Goal: Transaction & Acquisition: Download file/media

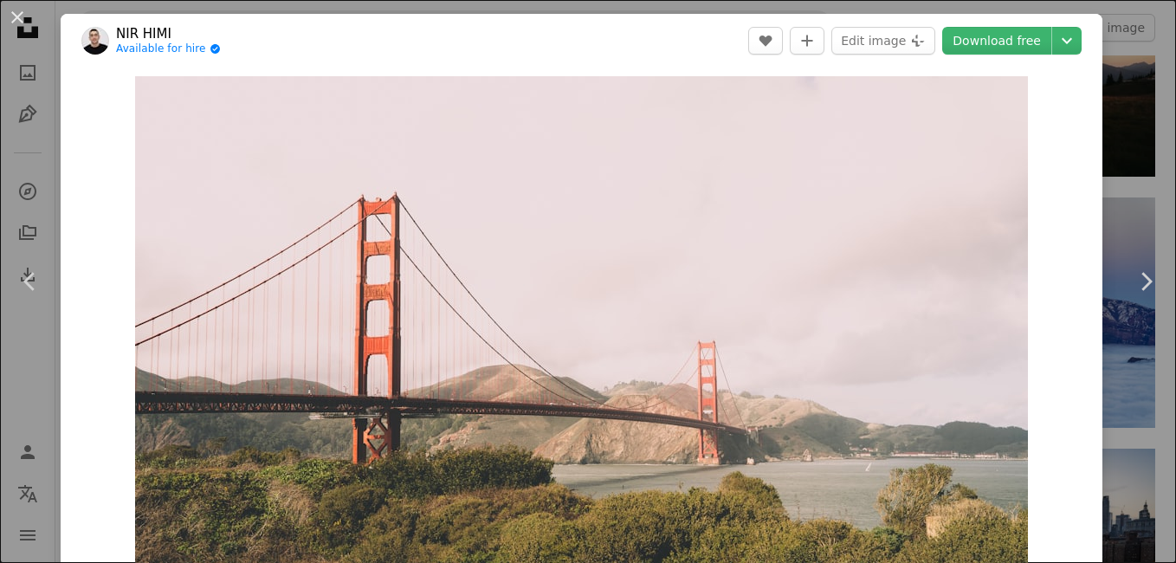
scroll to position [1126, 0]
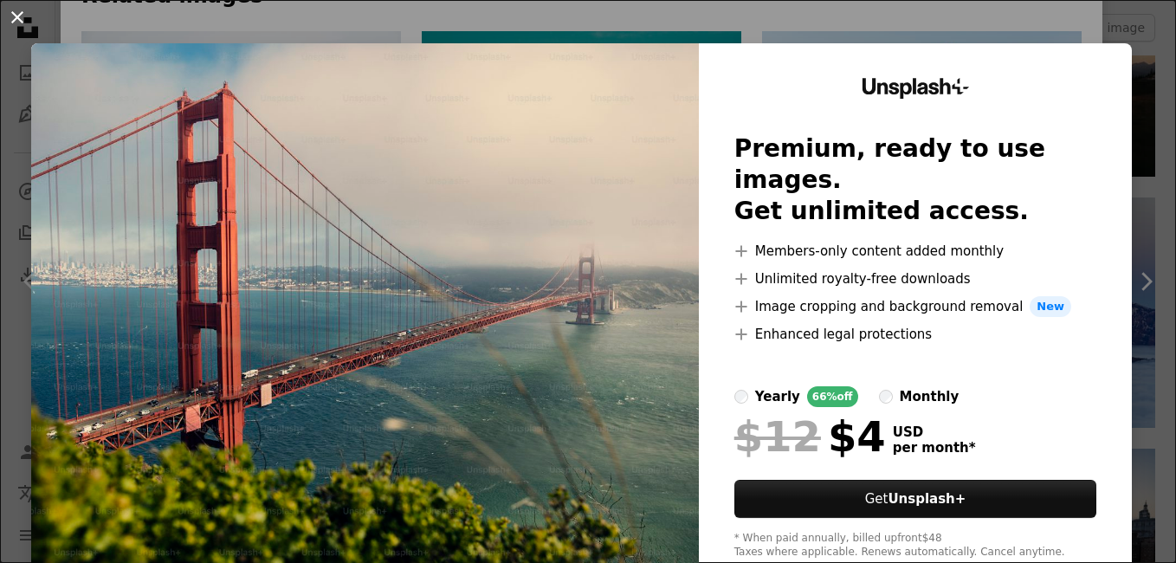
click at [10, 18] on button "An X shape" at bounding box center [17, 17] width 21 height 21
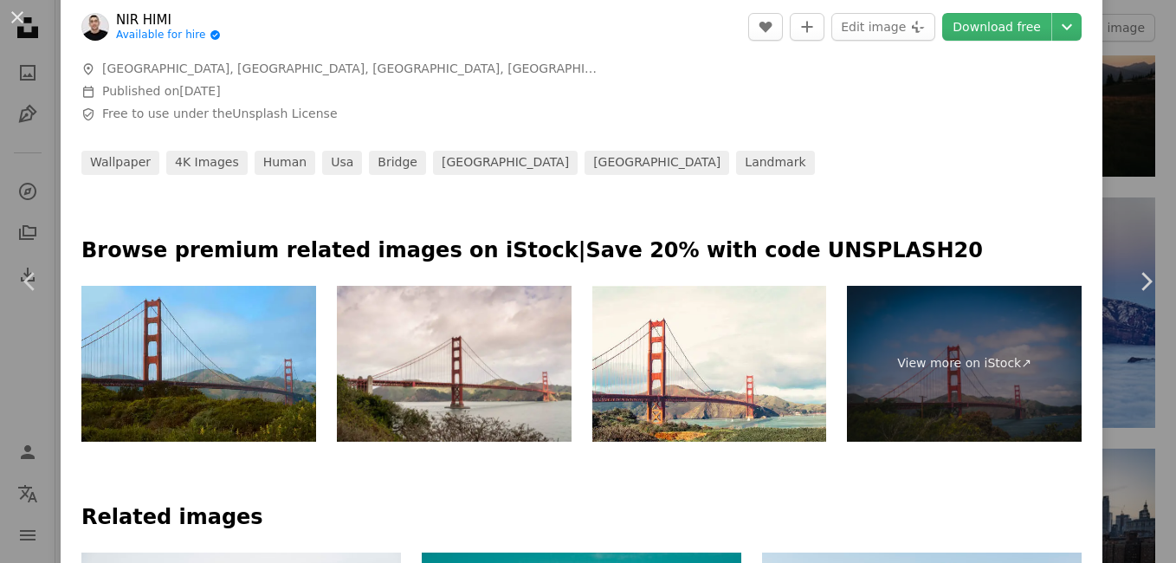
scroll to position [606, 0]
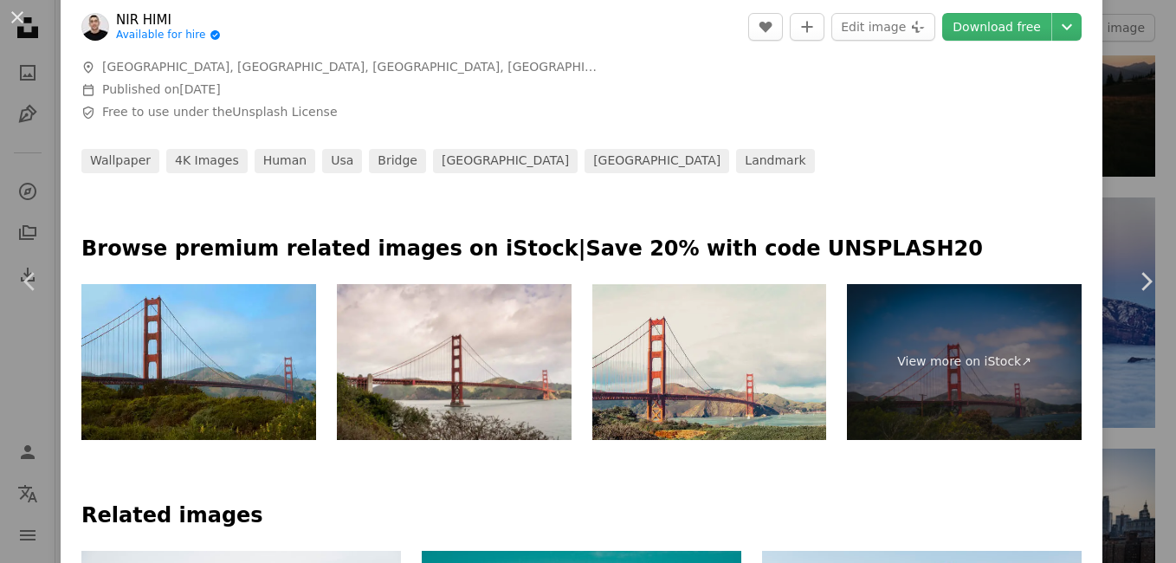
click at [731, 400] on img at bounding box center [709, 362] width 235 height 157
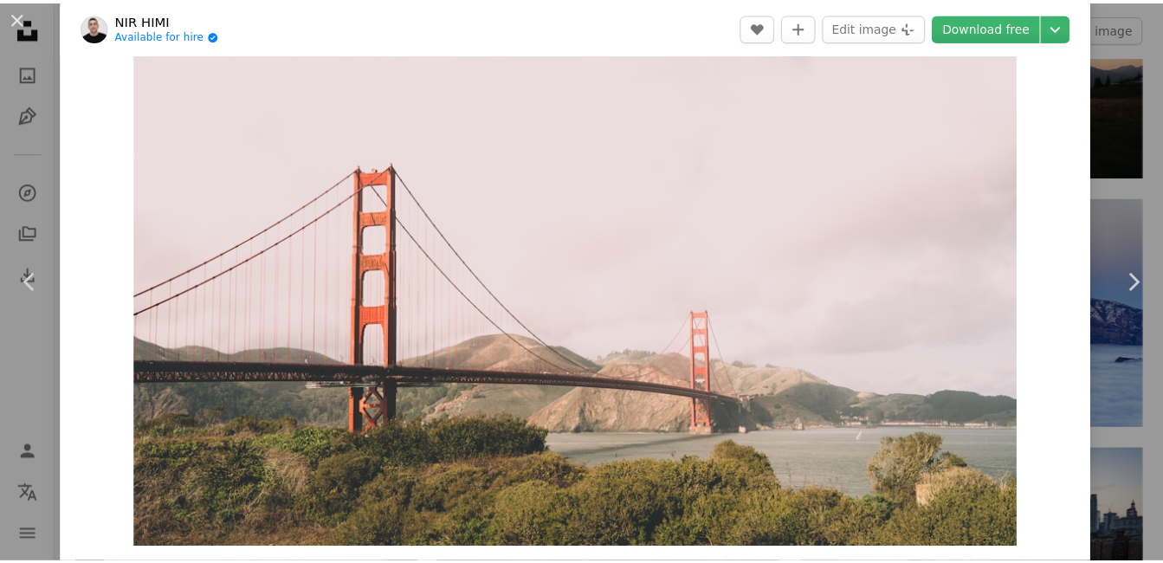
scroll to position [0, 0]
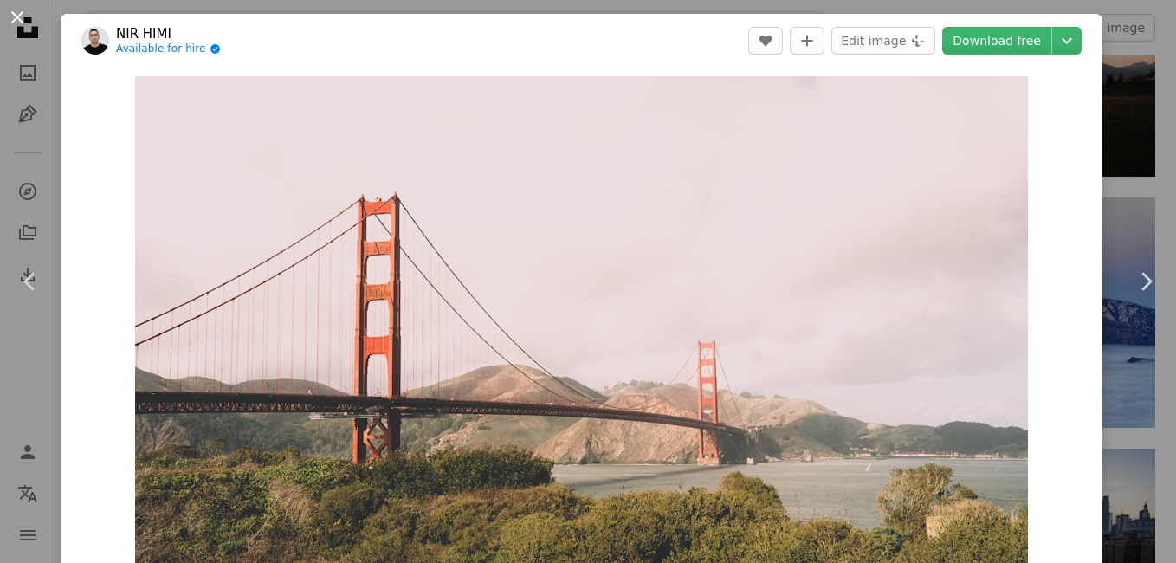
click at [11, 14] on button "An X shape" at bounding box center [17, 17] width 21 height 21
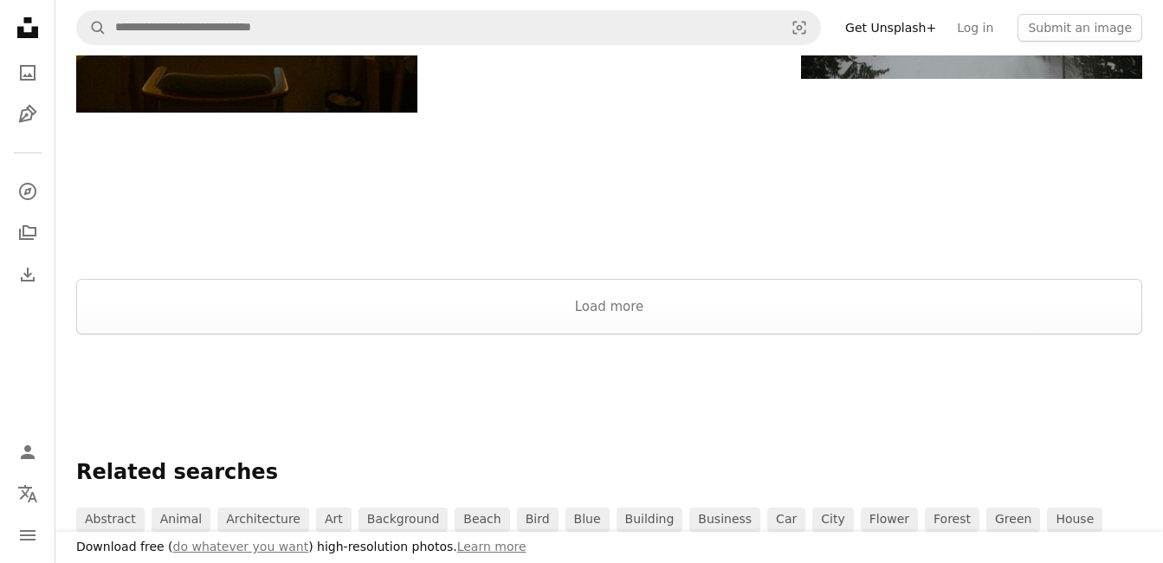
scroll to position [1819, 0]
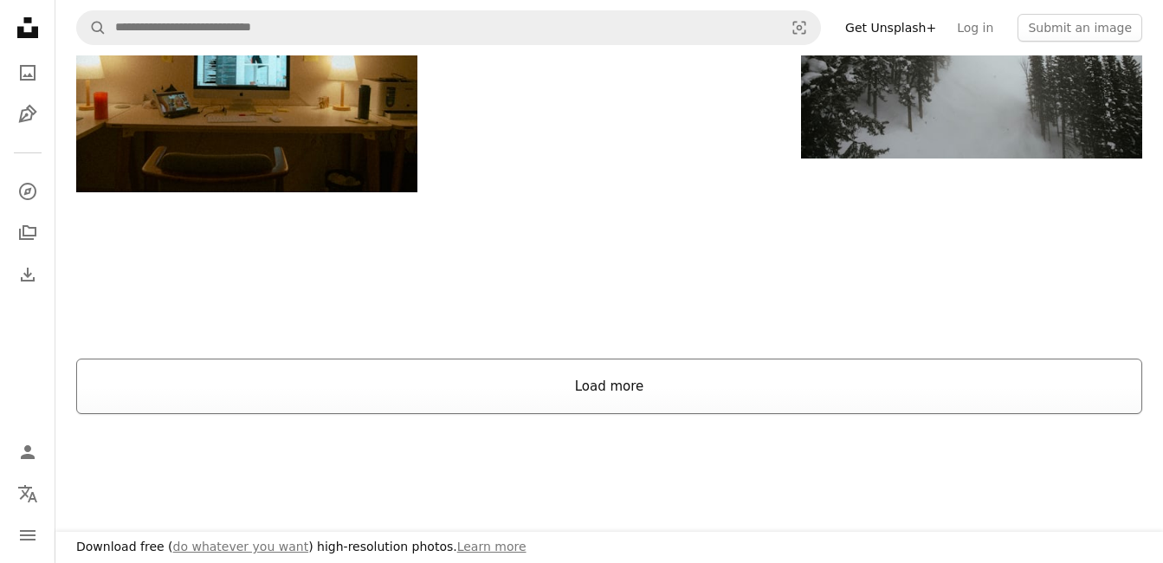
click at [662, 397] on button "Load more" at bounding box center [609, 386] width 1066 height 55
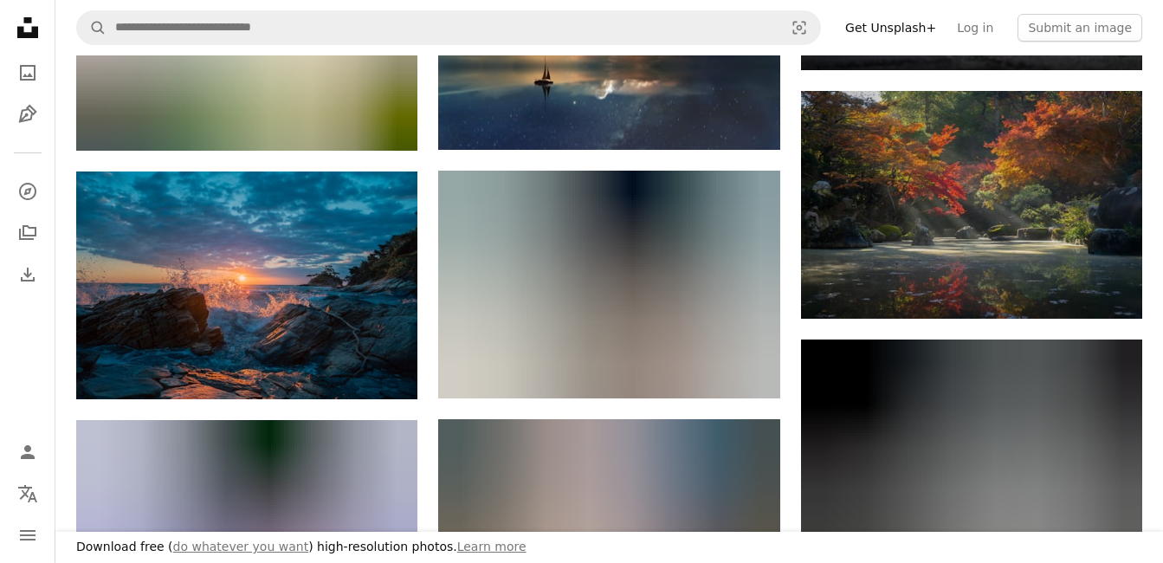
scroll to position [2338, 0]
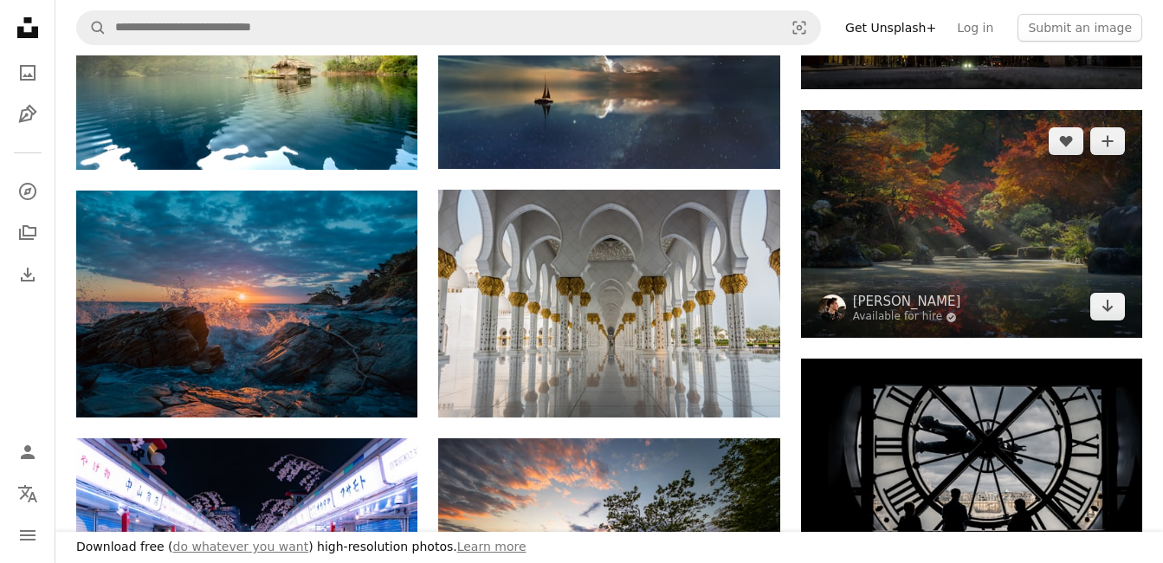
click at [920, 274] on img at bounding box center [971, 224] width 341 height 228
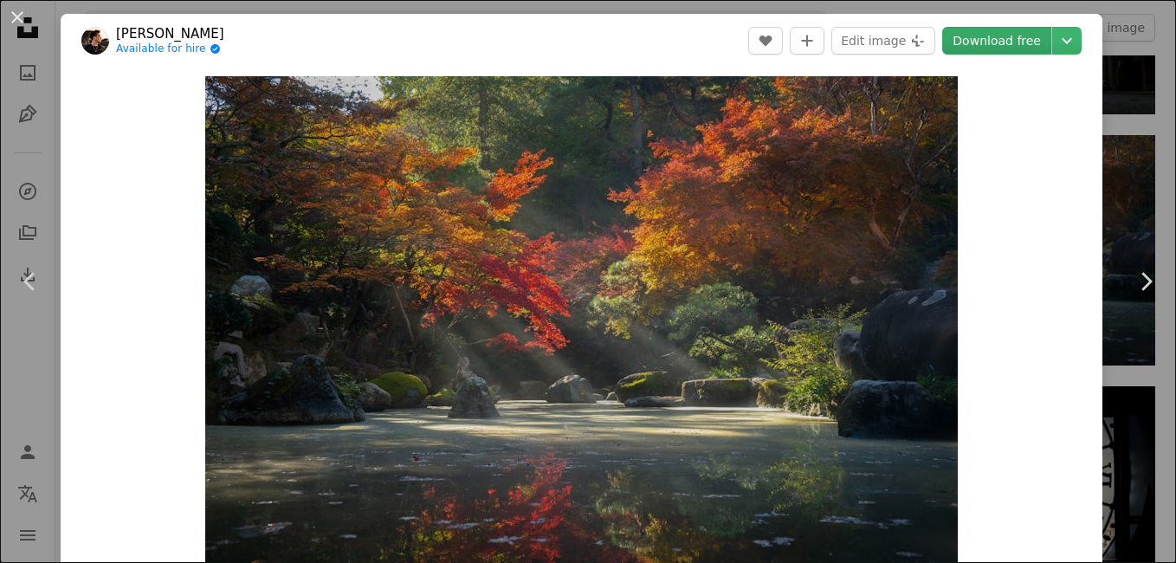
click at [1003, 47] on link "Download free" at bounding box center [996, 41] width 109 height 28
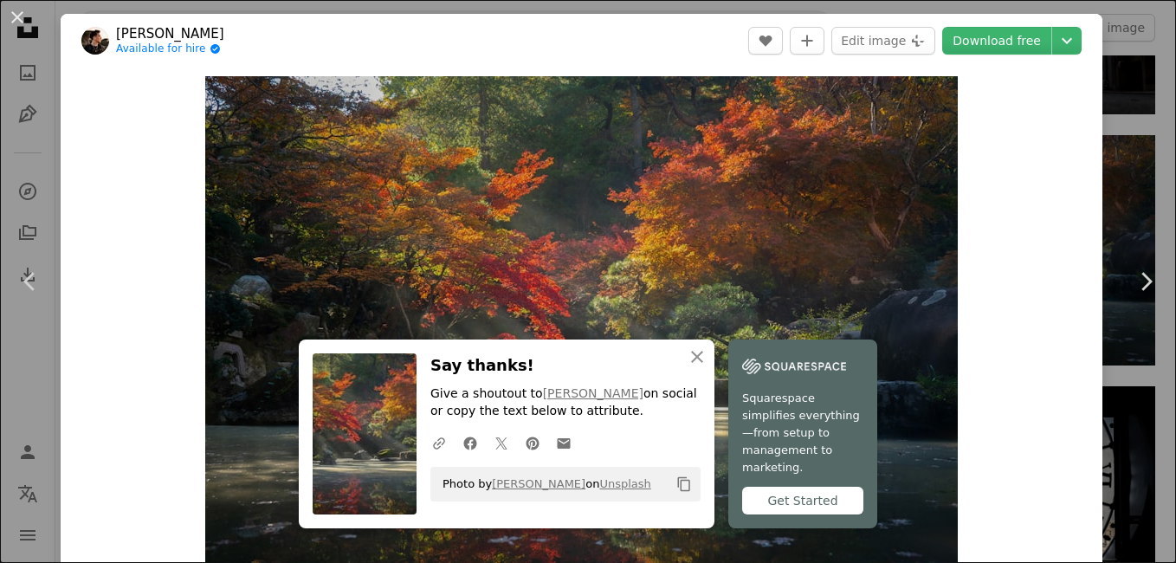
click at [1121, 126] on div "An X shape Chevron left Chevron right An X shape Close Say thanks! Give a shout…" at bounding box center [588, 281] width 1176 height 563
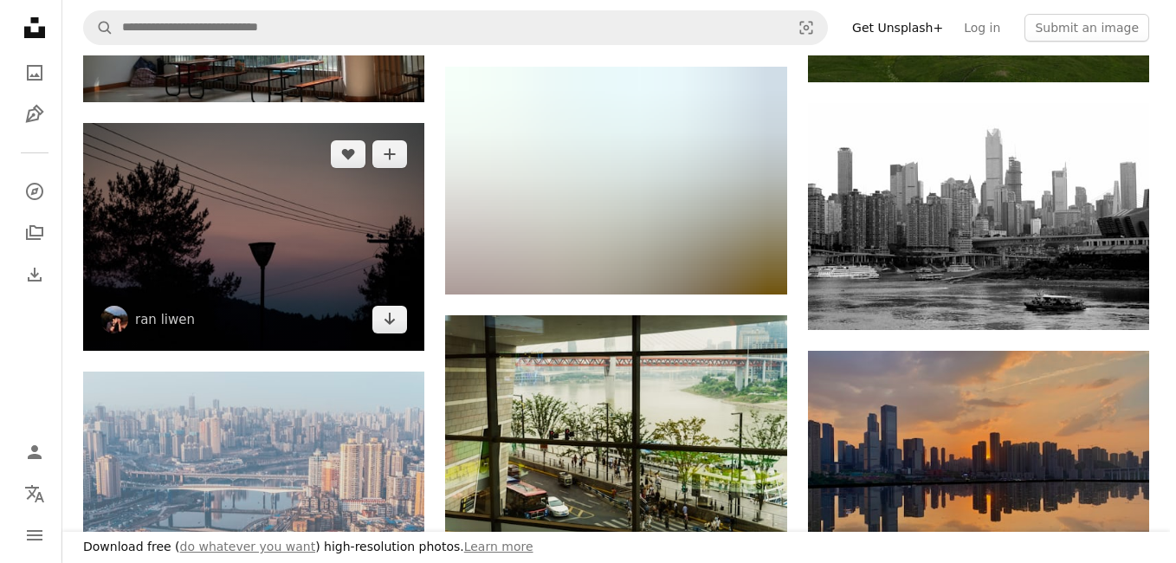
scroll to position [5715, 0]
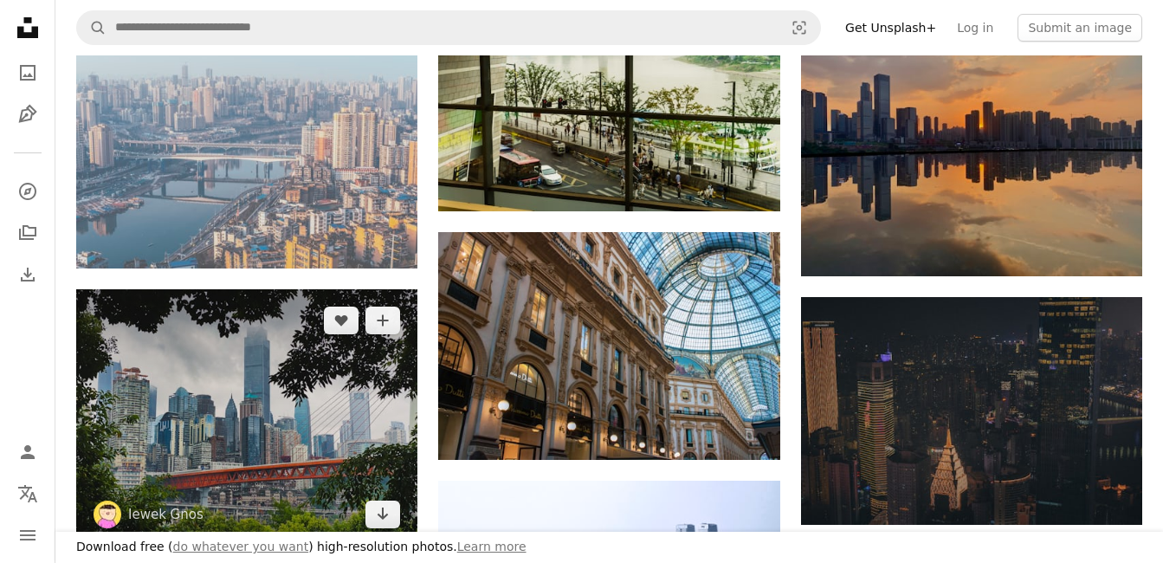
drag, startPoint x: 285, startPoint y: 423, endPoint x: 738, endPoint y: 369, distance: 456.1
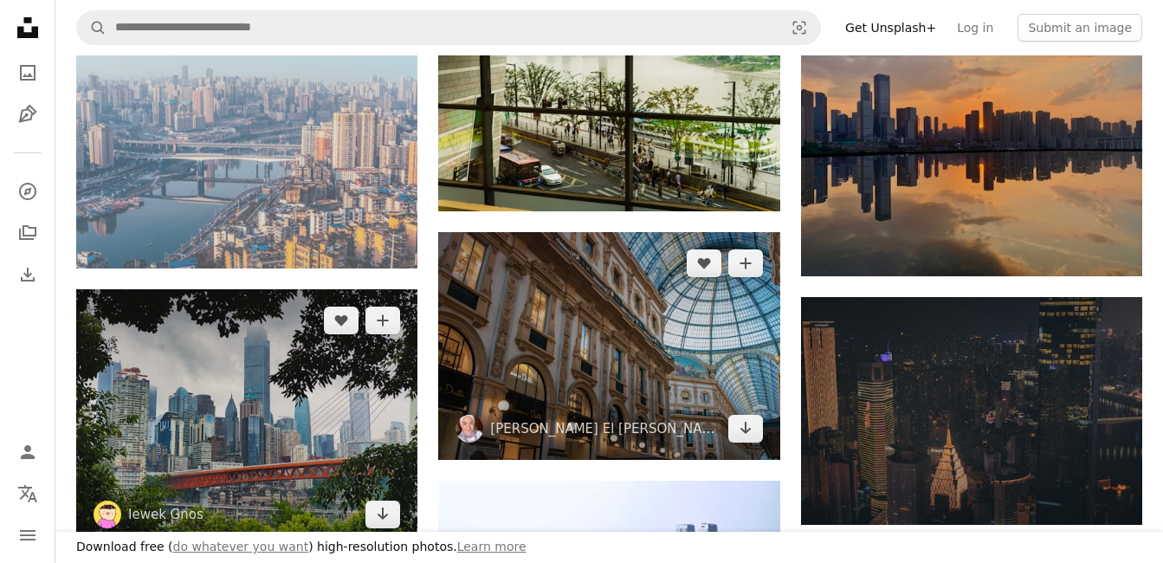
click at [284, 423] on img at bounding box center [246, 417] width 341 height 256
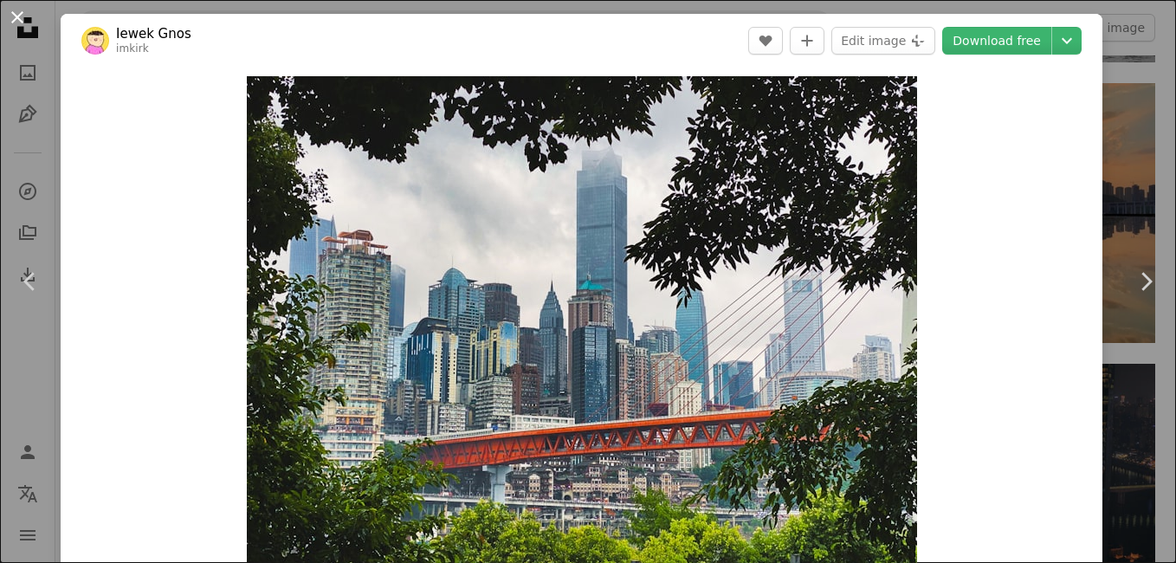
click at [9, 16] on button "An X shape" at bounding box center [17, 17] width 21 height 21
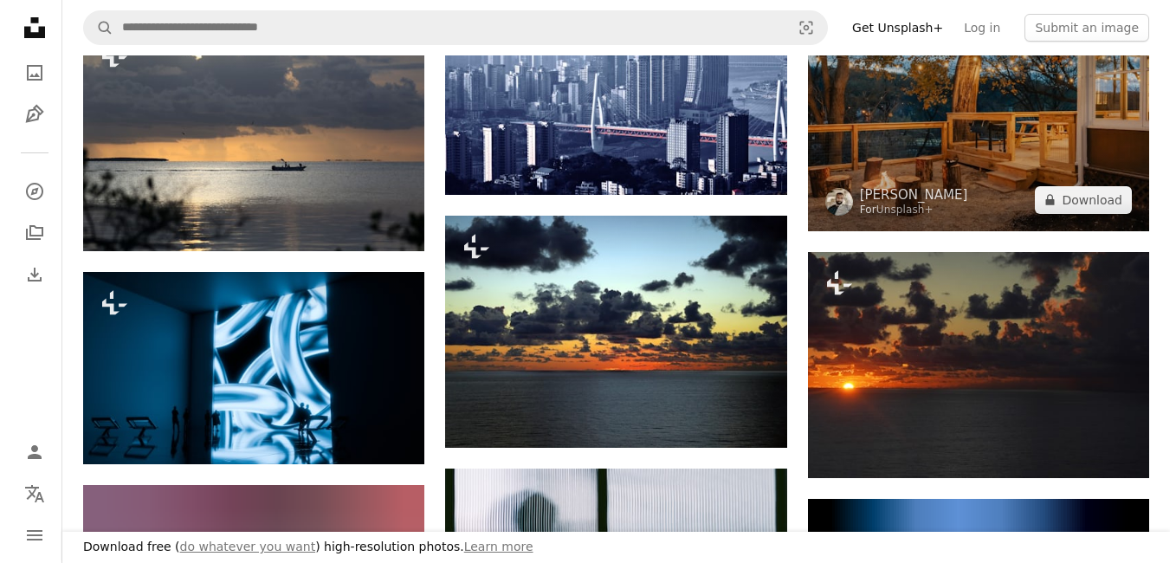
scroll to position [6235, 0]
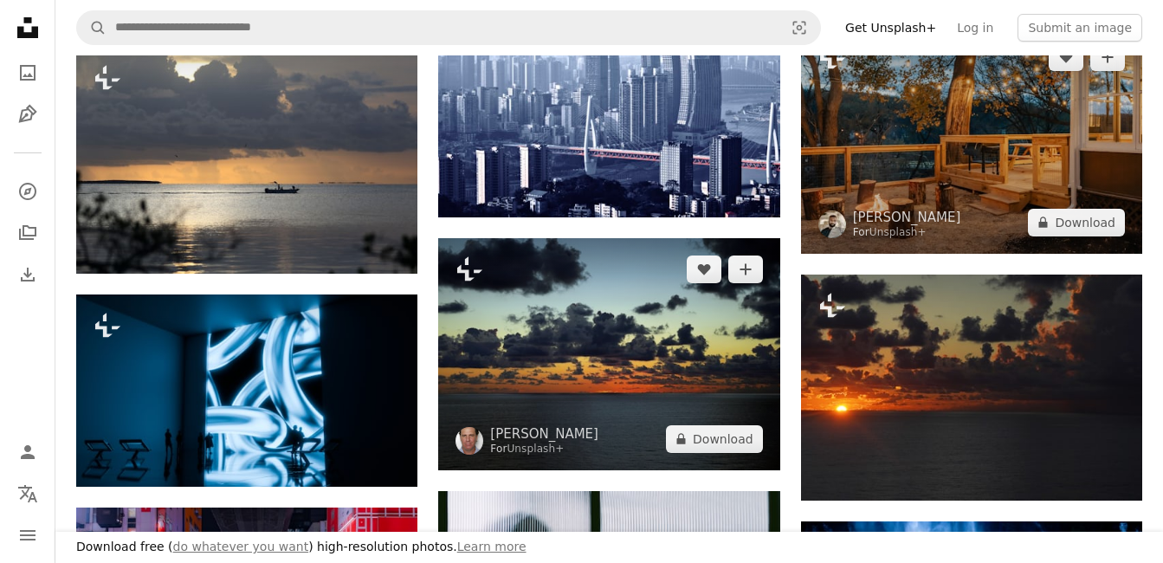
drag, startPoint x: 961, startPoint y: 177, endPoint x: 713, endPoint y: 236, distance: 255.6
click at [961, 177] on img at bounding box center [971, 140] width 341 height 228
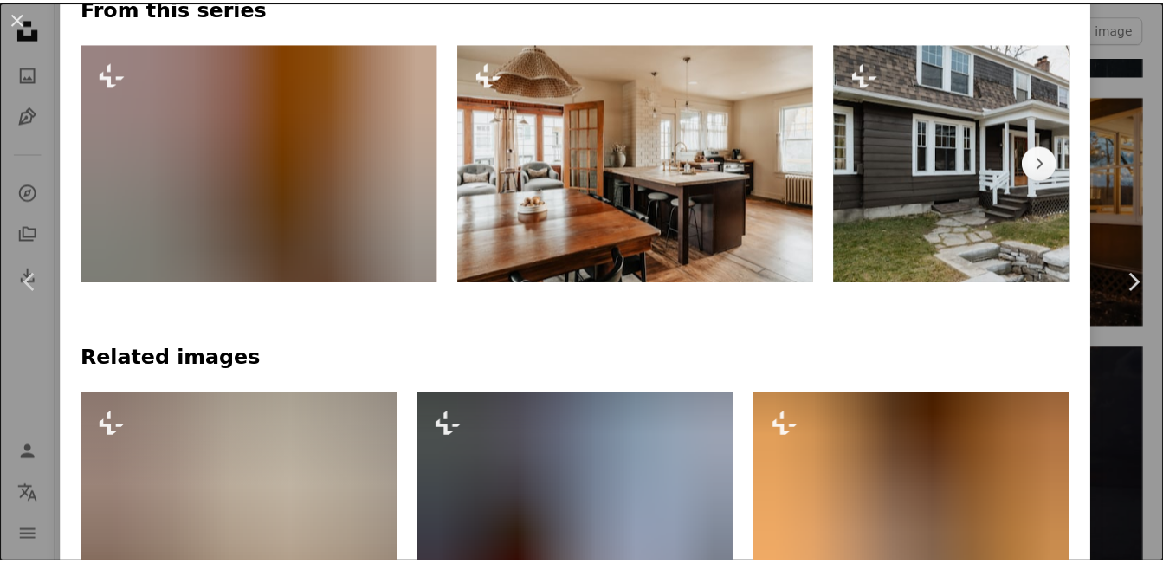
scroll to position [952, 0]
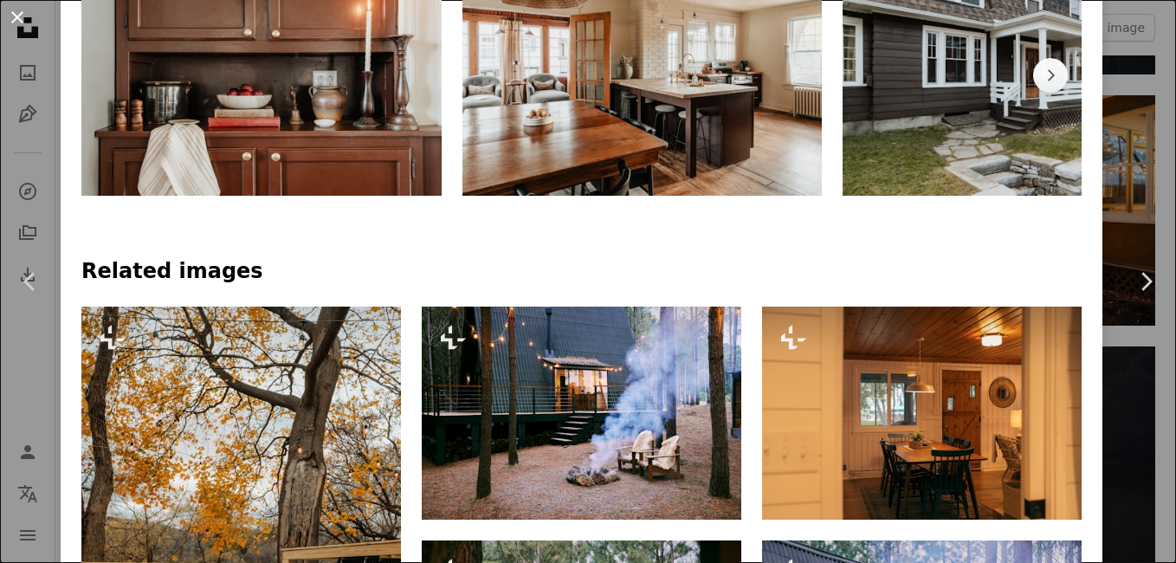
click at [28, 25] on button "An X shape" at bounding box center [17, 17] width 21 height 21
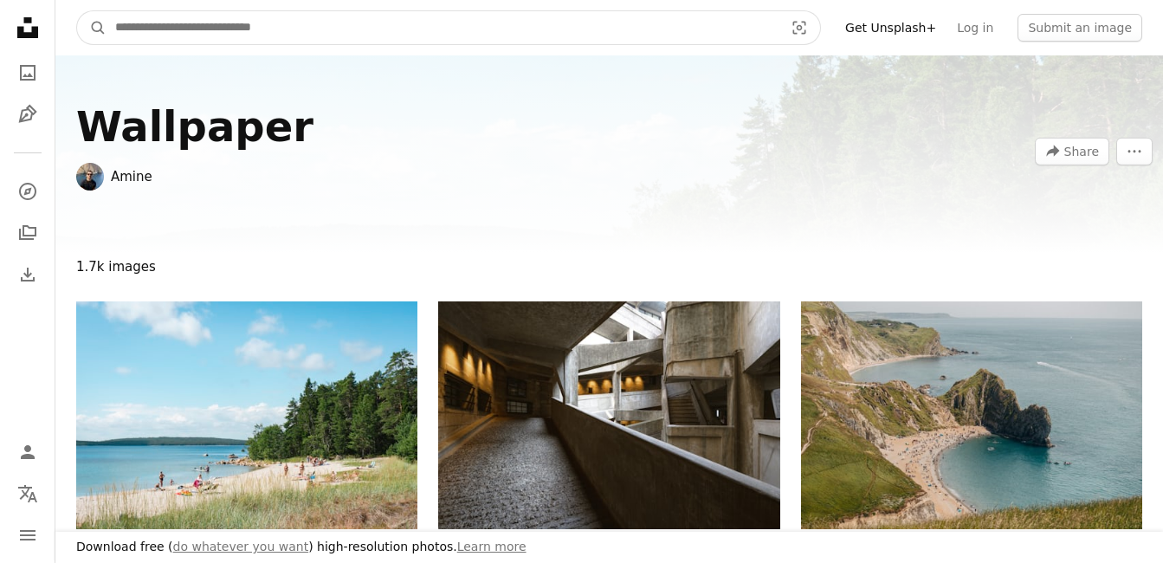
click at [152, 24] on input "Find visuals sitewide" at bounding box center [443, 27] width 672 height 33
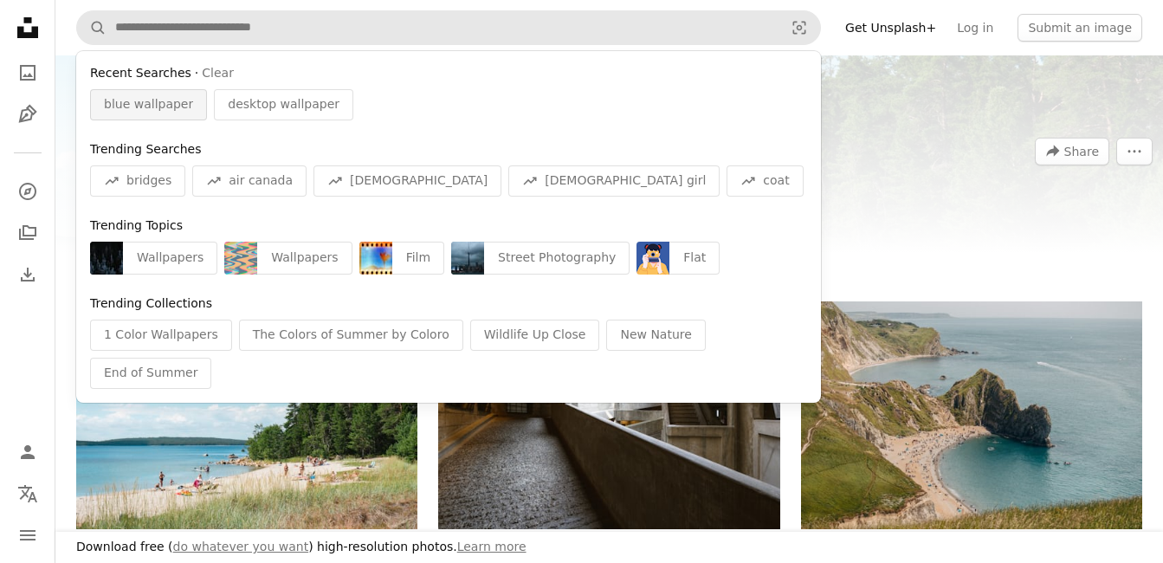
click at [158, 110] on span "blue wallpaper" at bounding box center [148, 104] width 89 height 17
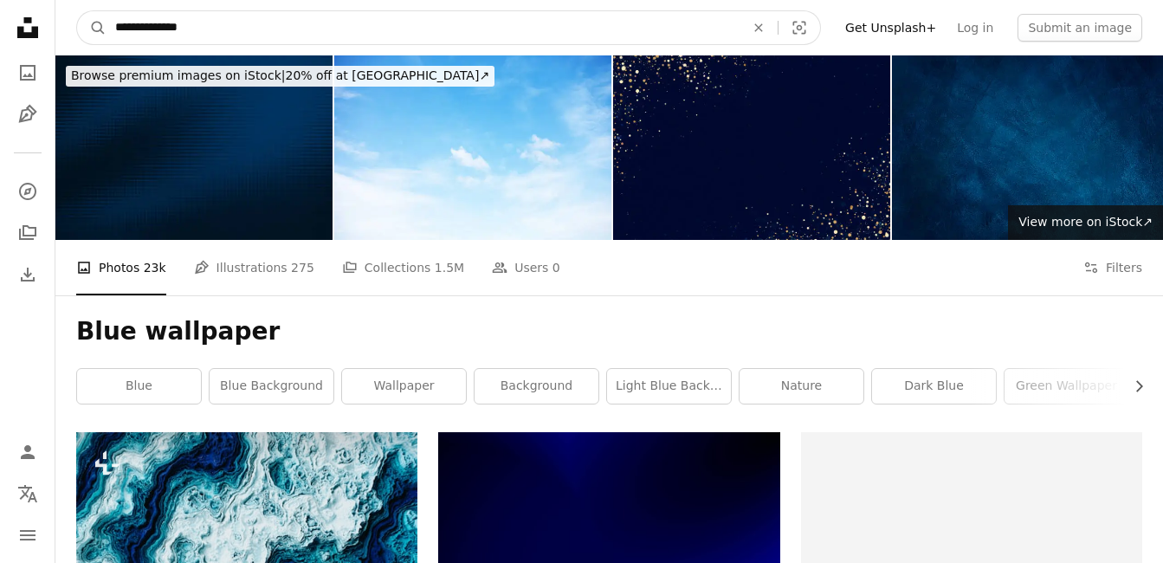
drag, startPoint x: 246, startPoint y: 39, endPoint x: 142, endPoint y: 39, distance: 103.9
click at [142, 39] on input "**********" at bounding box center [423, 27] width 633 height 33
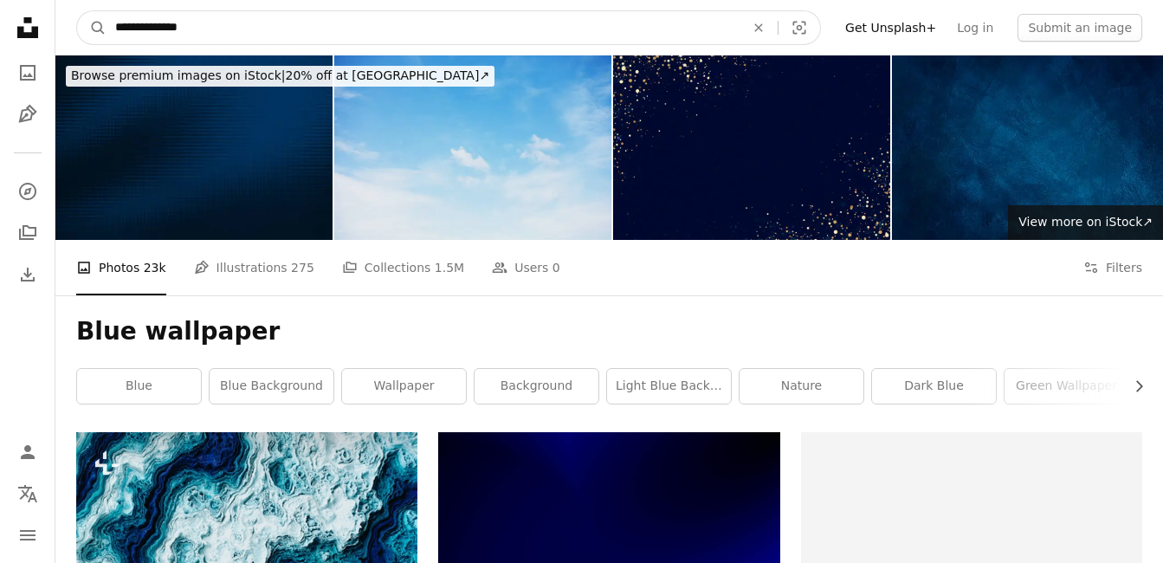
type input "****"
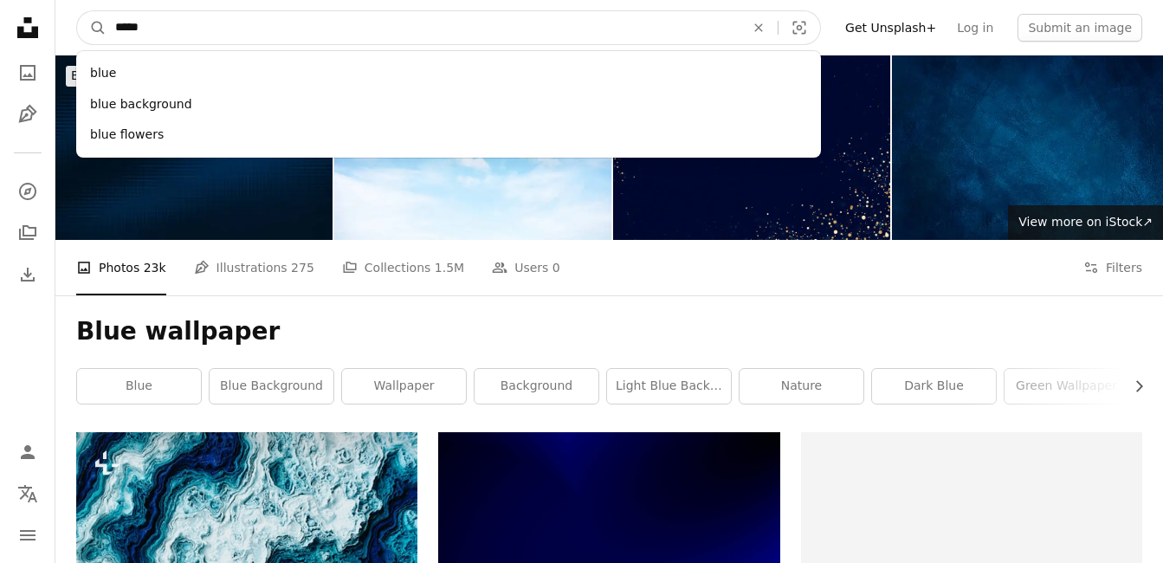
click at [668, 38] on input "****" at bounding box center [423, 27] width 633 height 33
click button "A magnifying glass" at bounding box center [91, 27] width 29 height 33
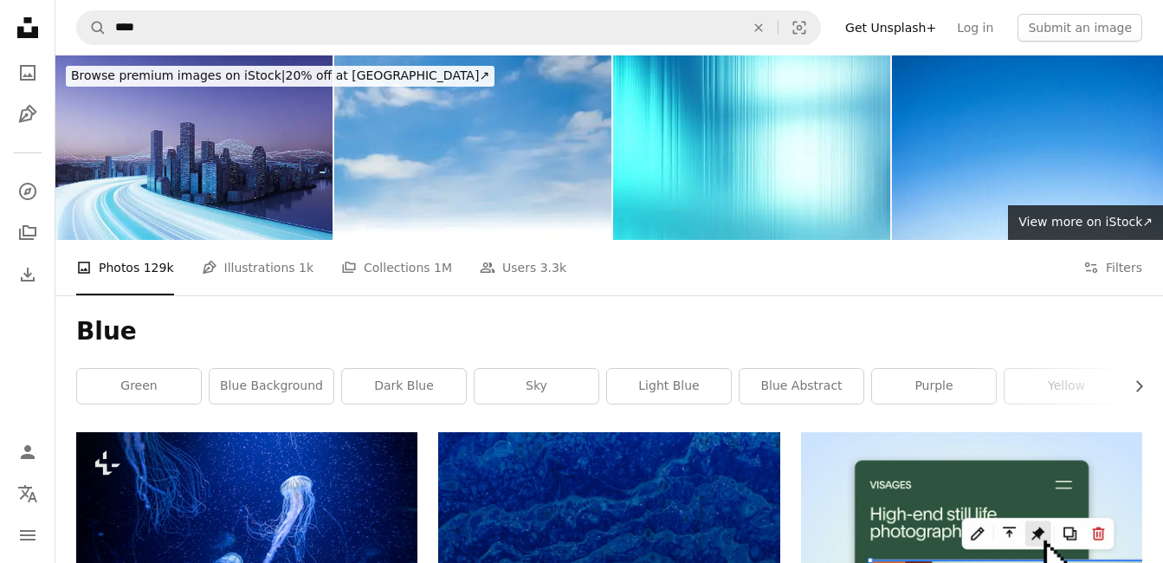
drag, startPoint x: 234, startPoint y: 274, endPoint x: 244, endPoint y: 277, distance: 11.0
click at [235, 275] on link "Pen Tool Illustrations 1k" at bounding box center [258, 267] width 112 height 55
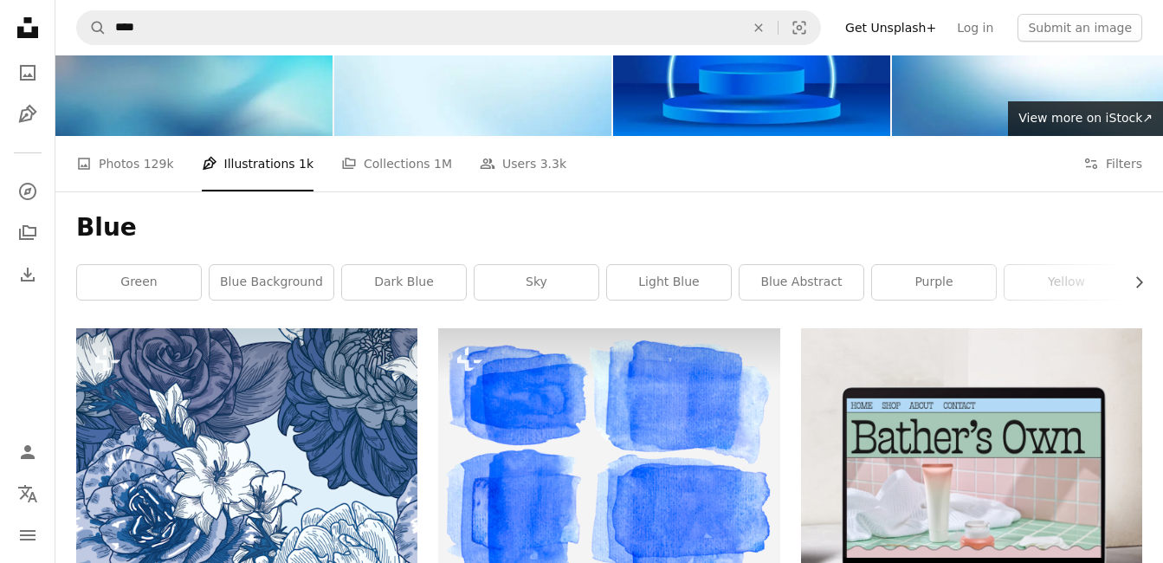
scroll to position [87, 0]
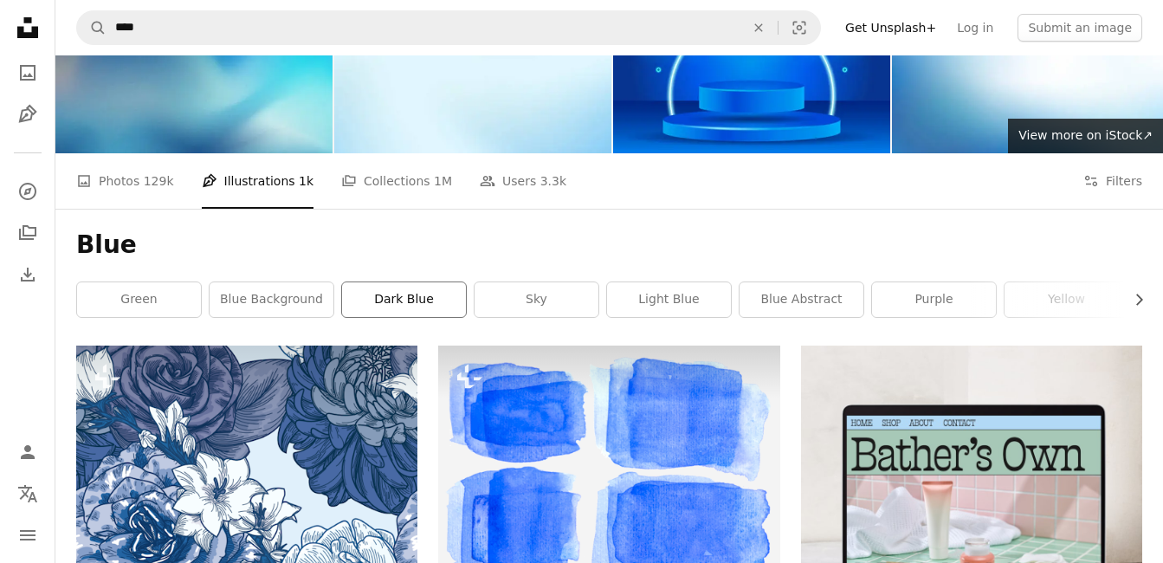
click at [413, 311] on link "dark blue" at bounding box center [404, 299] width 124 height 35
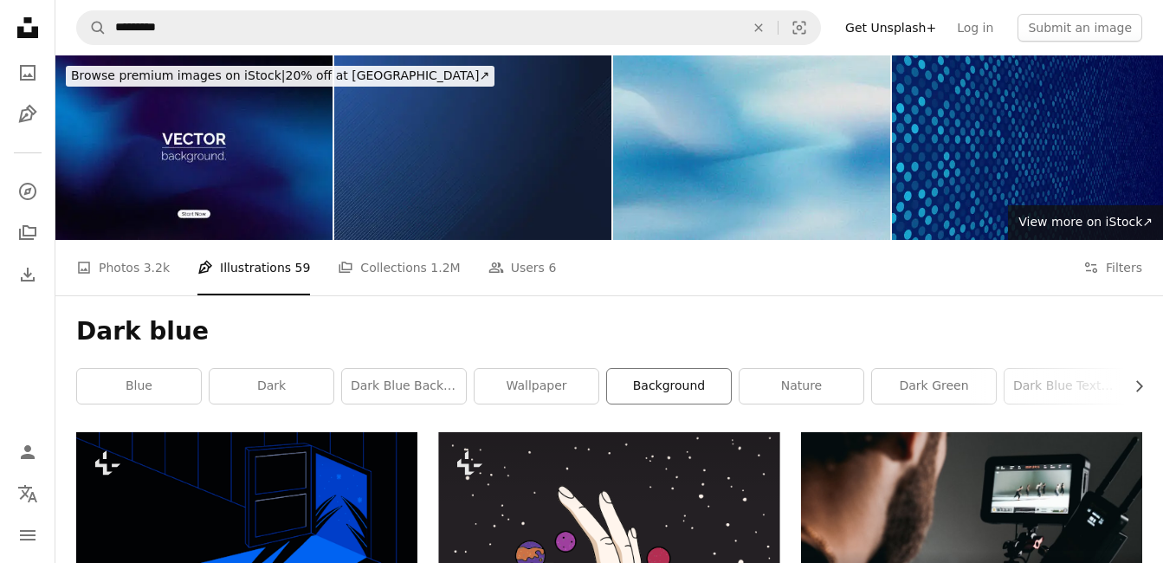
click at [662, 388] on link "background" at bounding box center [669, 386] width 124 height 35
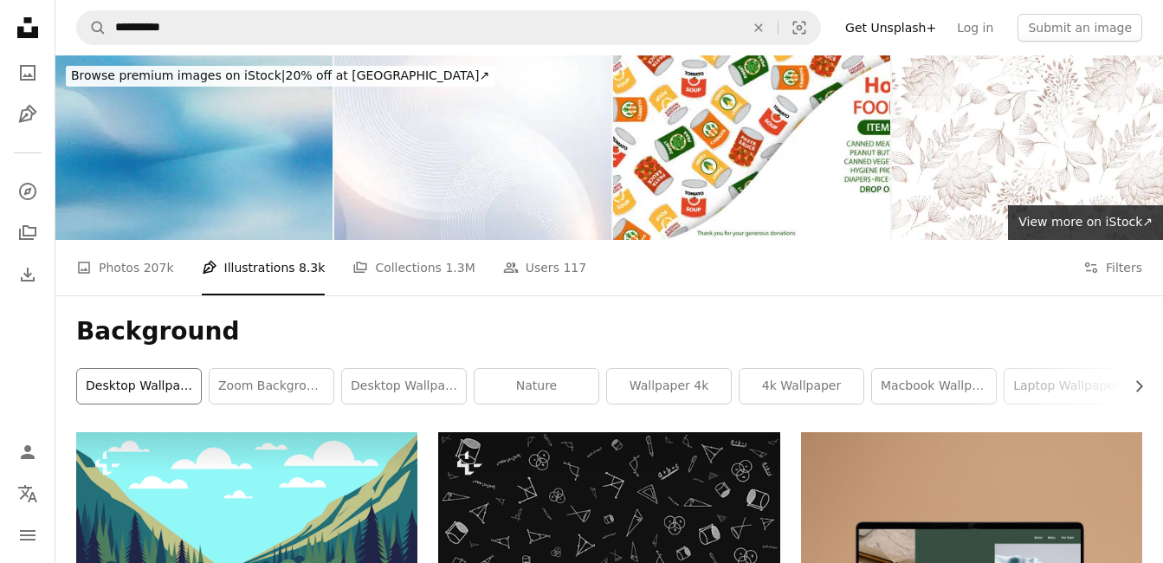
click at [143, 391] on link "desktop wallpapers" at bounding box center [139, 386] width 124 height 35
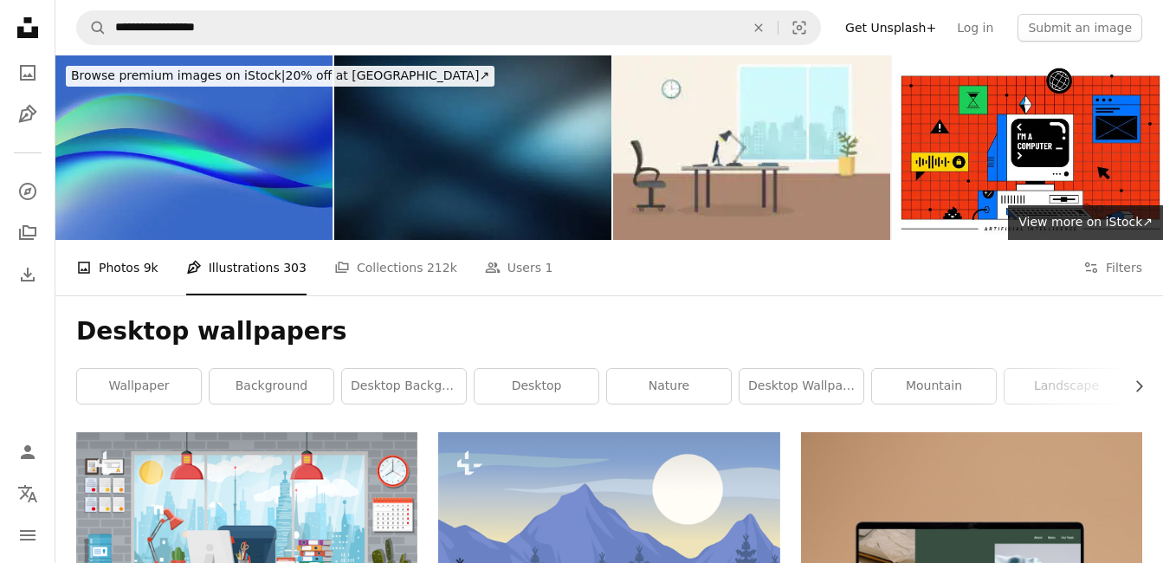
click at [138, 268] on link "A photo Photos 9k" at bounding box center [117, 267] width 82 height 55
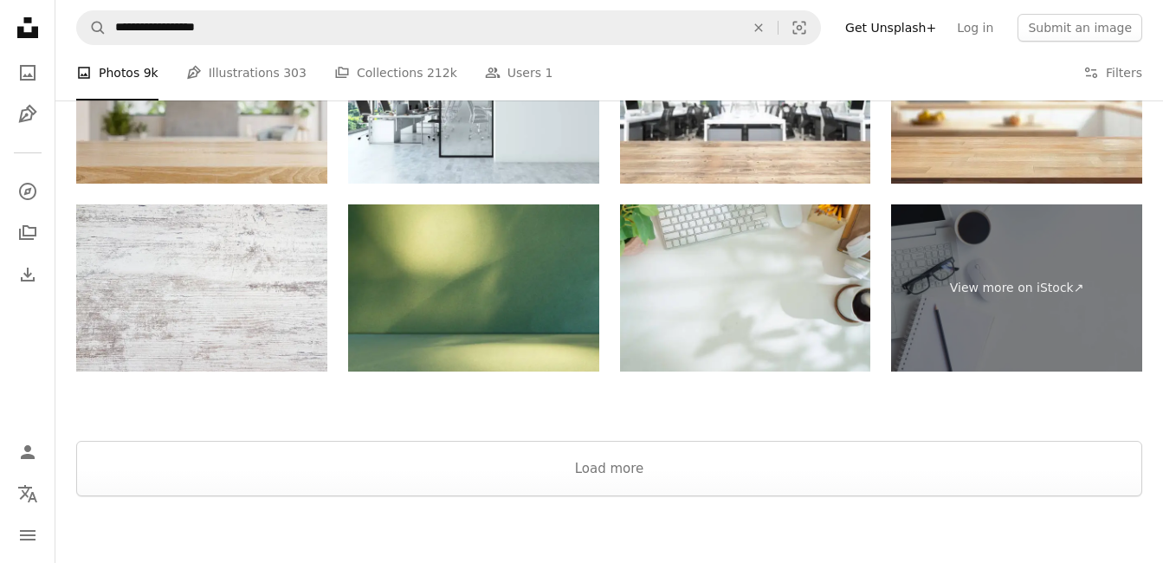
scroll to position [2850, 0]
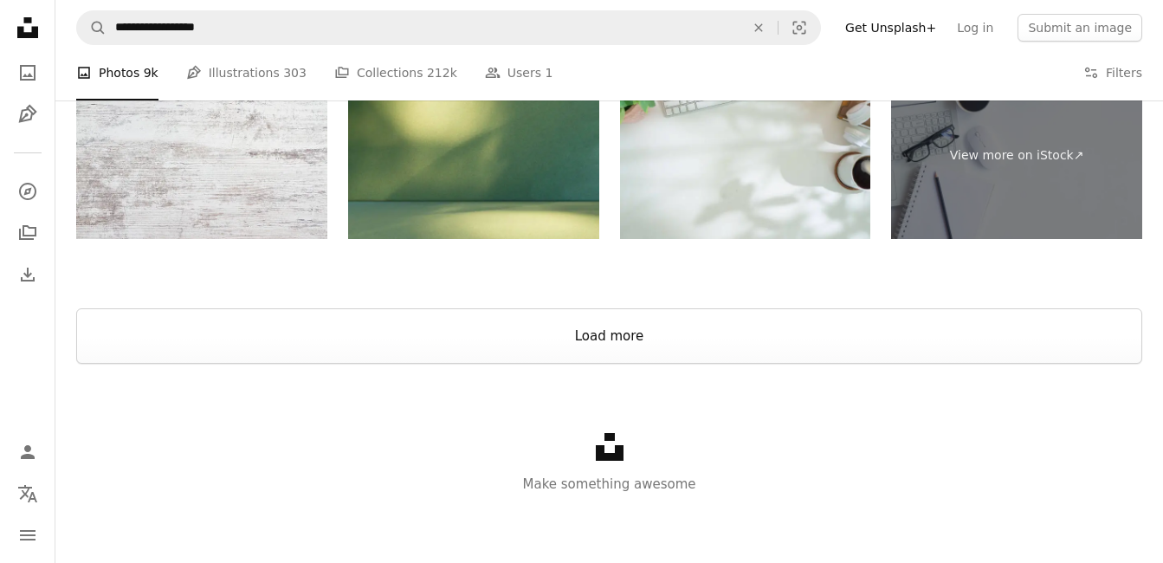
click at [387, 343] on button "Load more" at bounding box center [609, 335] width 1066 height 55
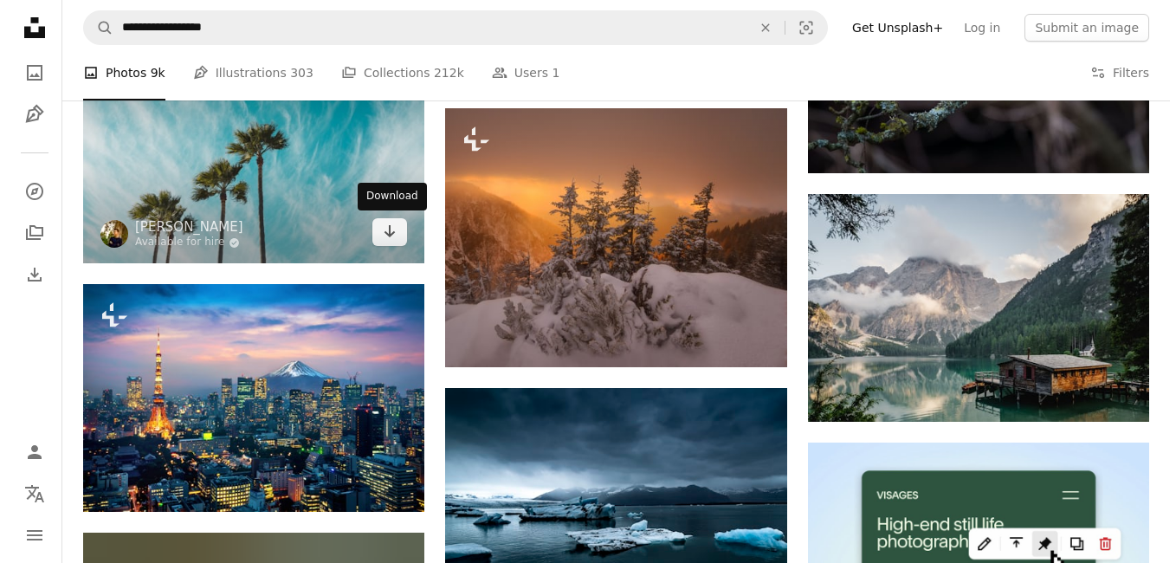
scroll to position [5275, 0]
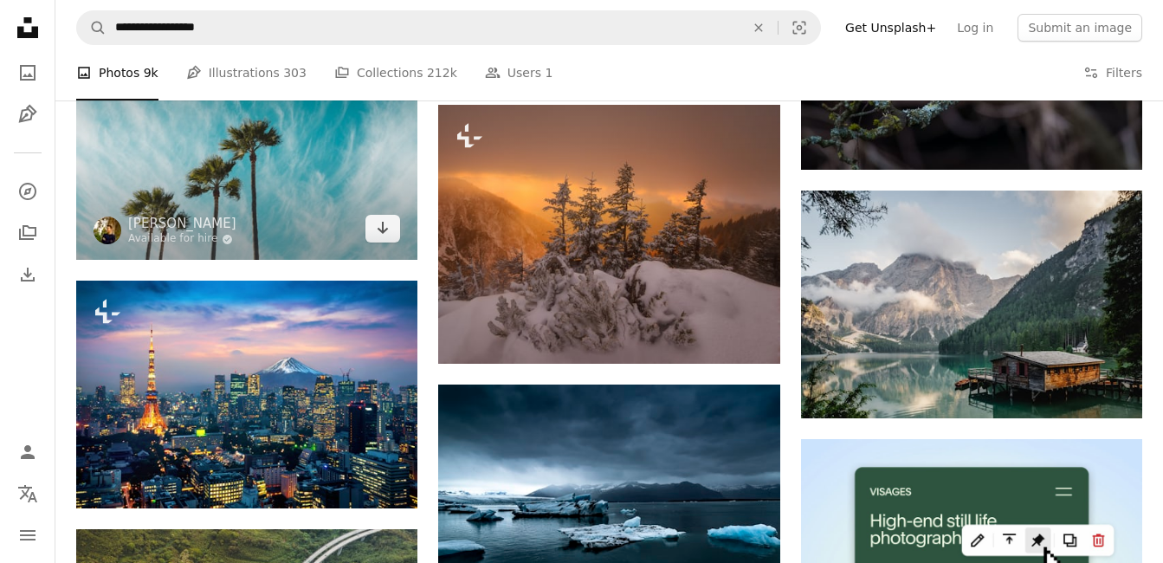
click at [216, 250] on img at bounding box center [246, 147] width 341 height 228
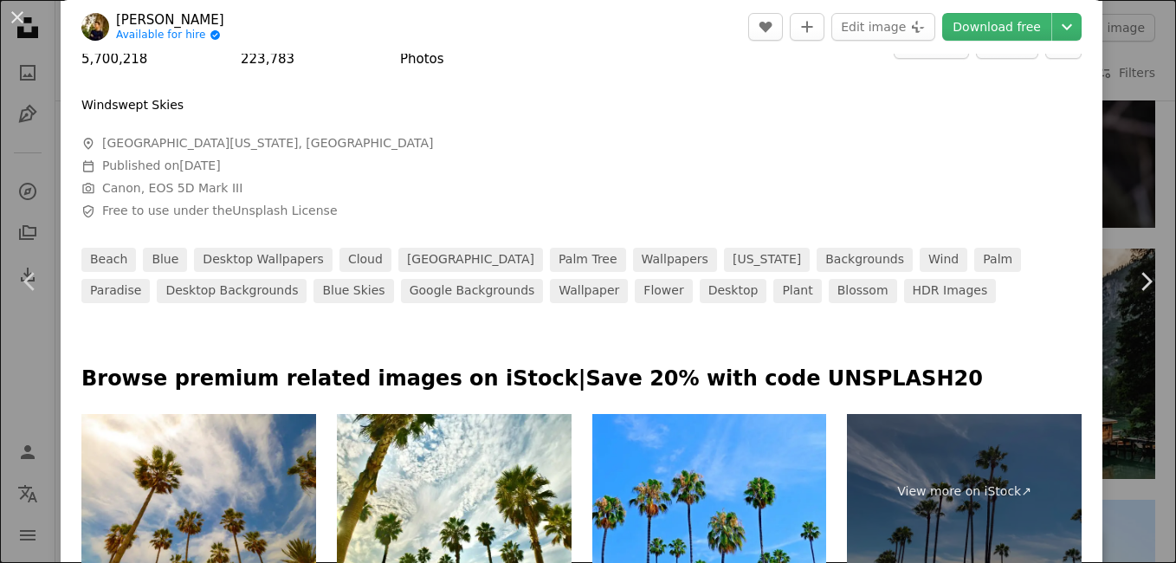
scroll to position [693, 0]
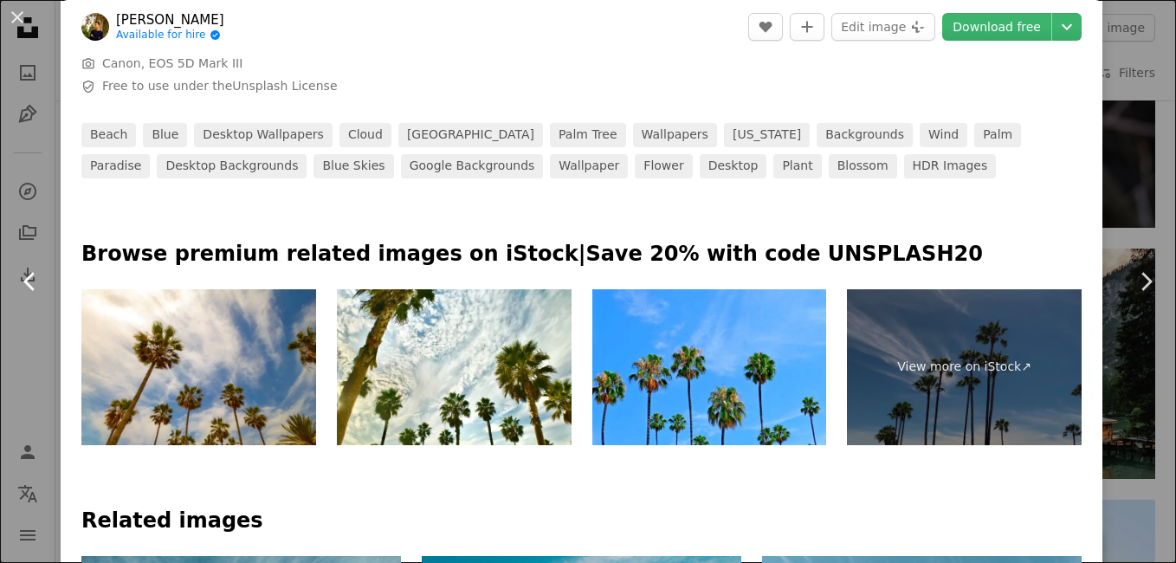
click at [44, 248] on link "Chevron left" at bounding box center [30, 281] width 61 height 166
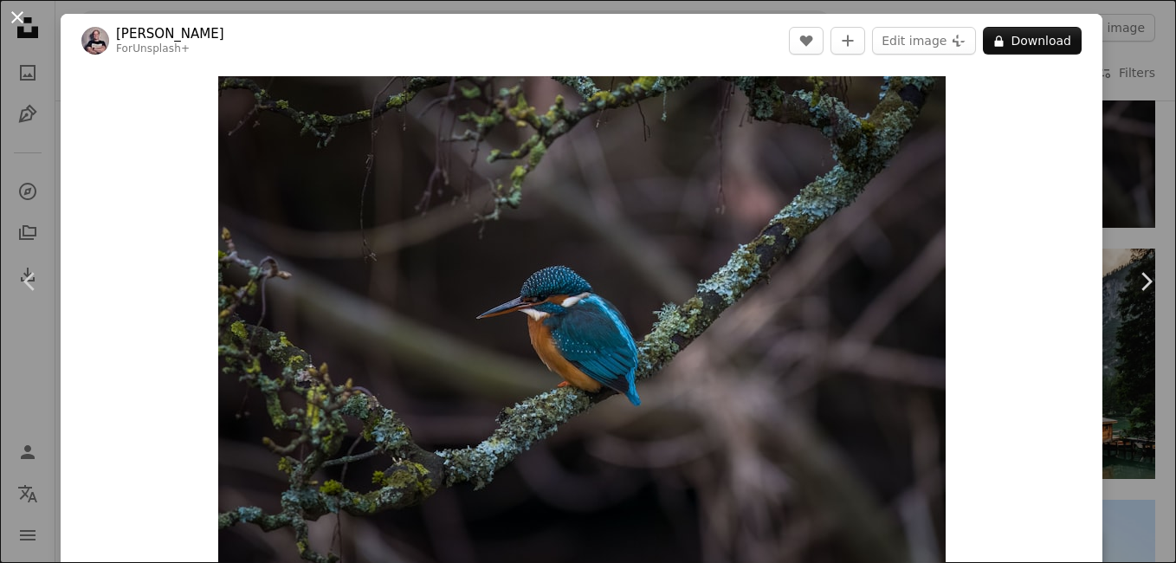
click at [21, 20] on button "An X shape" at bounding box center [17, 17] width 21 height 21
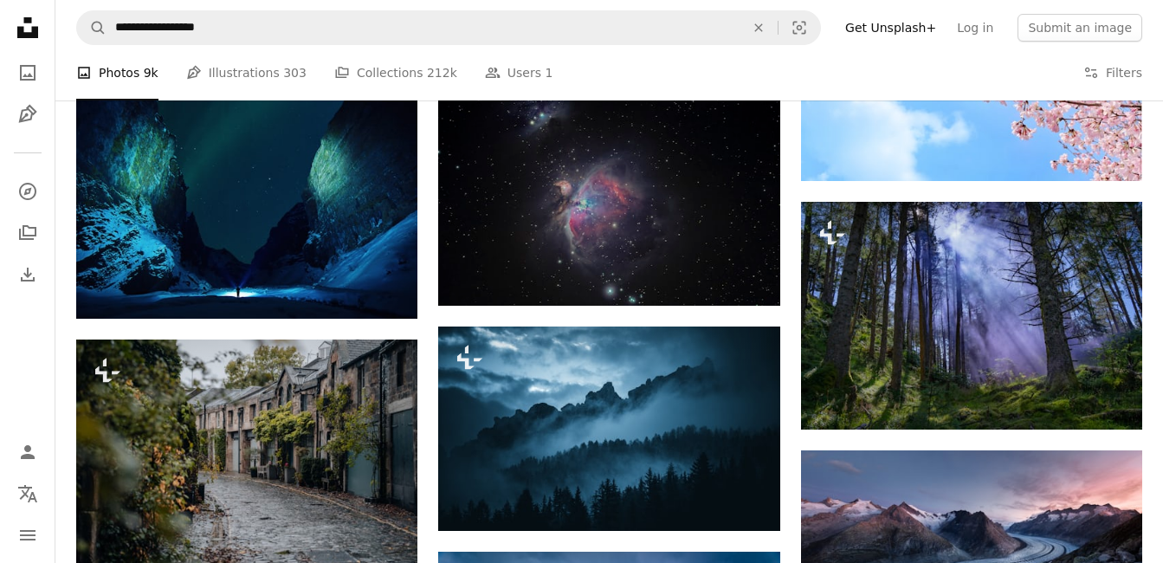
scroll to position [8998, 0]
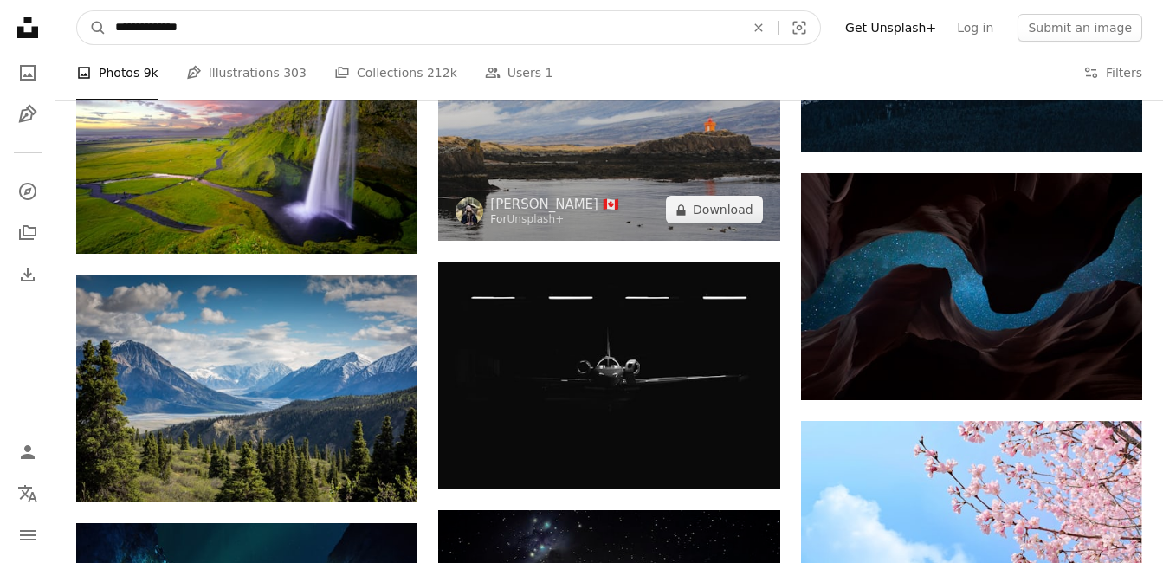
type input "**********"
click button "A magnifying glass" at bounding box center [91, 27] width 29 height 33
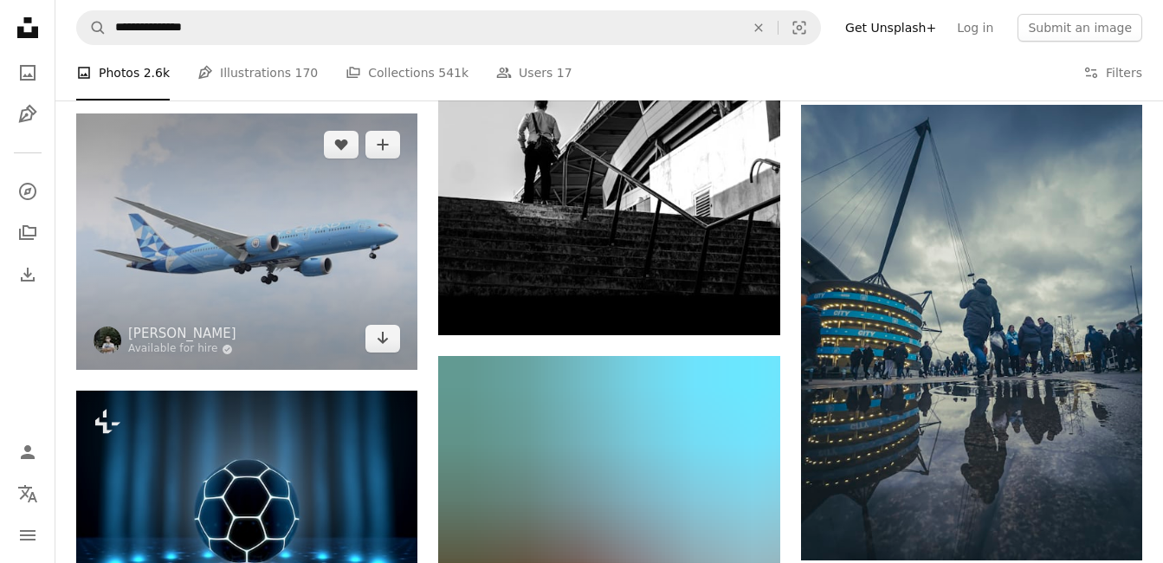
scroll to position [1559, 0]
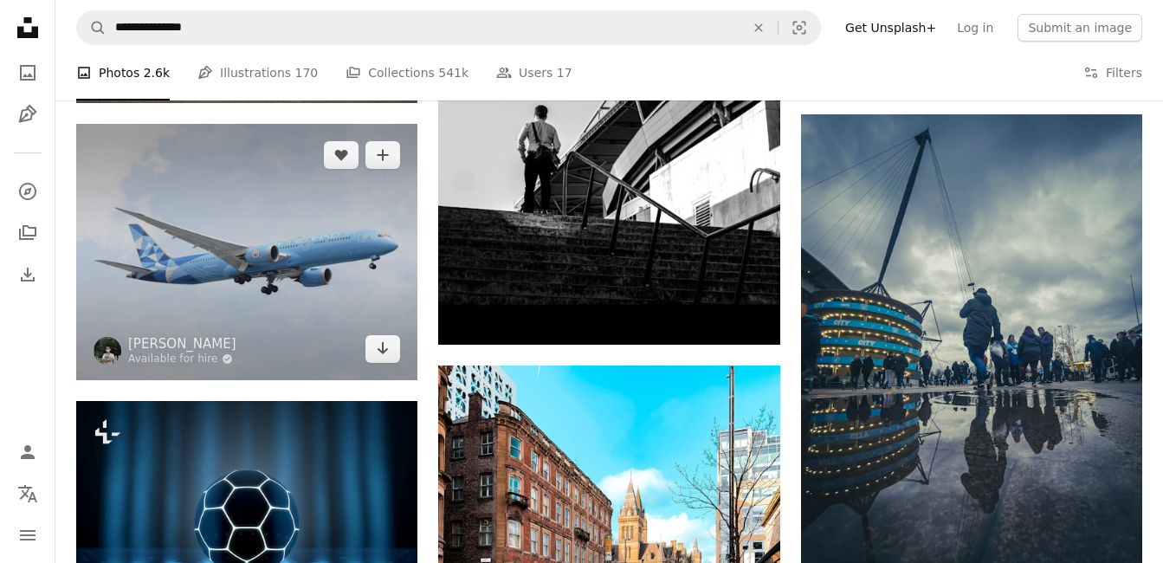
click at [252, 274] on img at bounding box center [246, 252] width 341 height 256
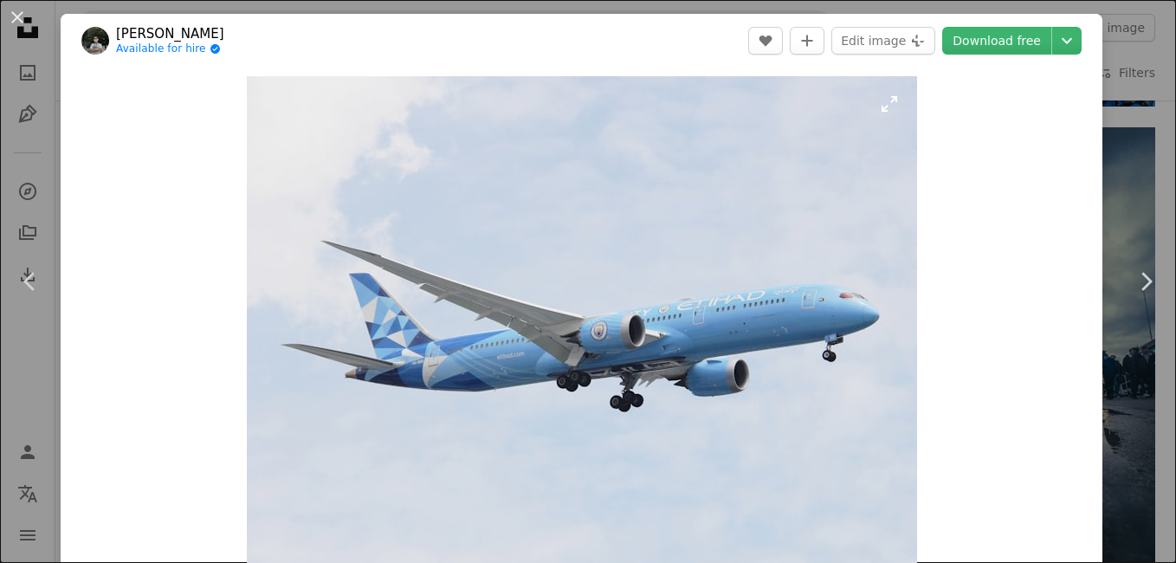
drag, startPoint x: 982, startPoint y: 49, endPoint x: 792, endPoint y: 113, distance: 200.2
click at [983, 49] on link "Download free" at bounding box center [996, 41] width 109 height 28
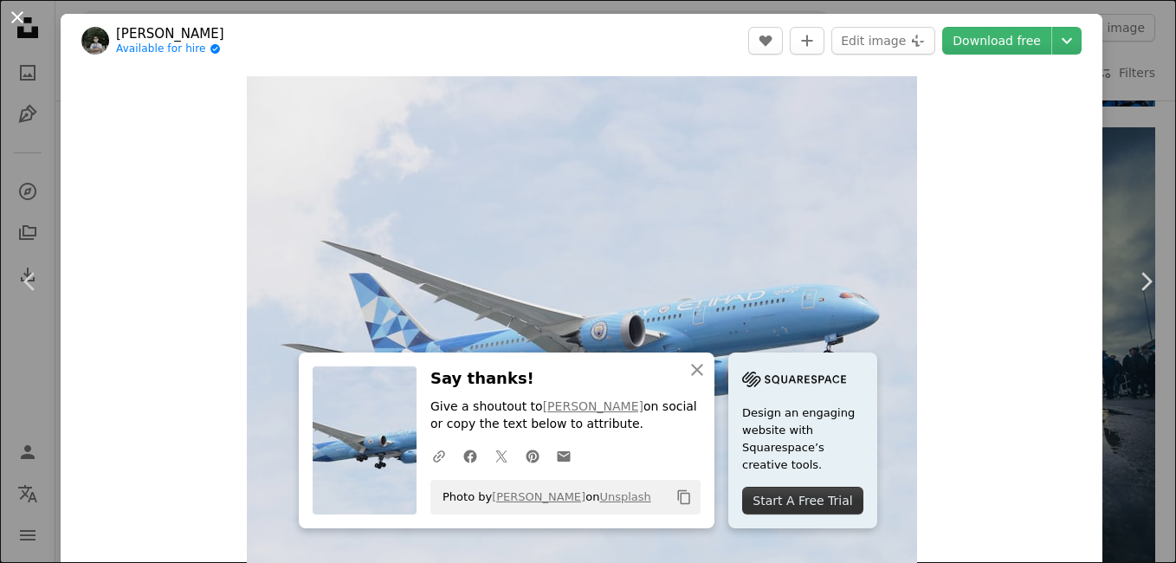
click at [22, 25] on button "An X shape" at bounding box center [17, 17] width 21 height 21
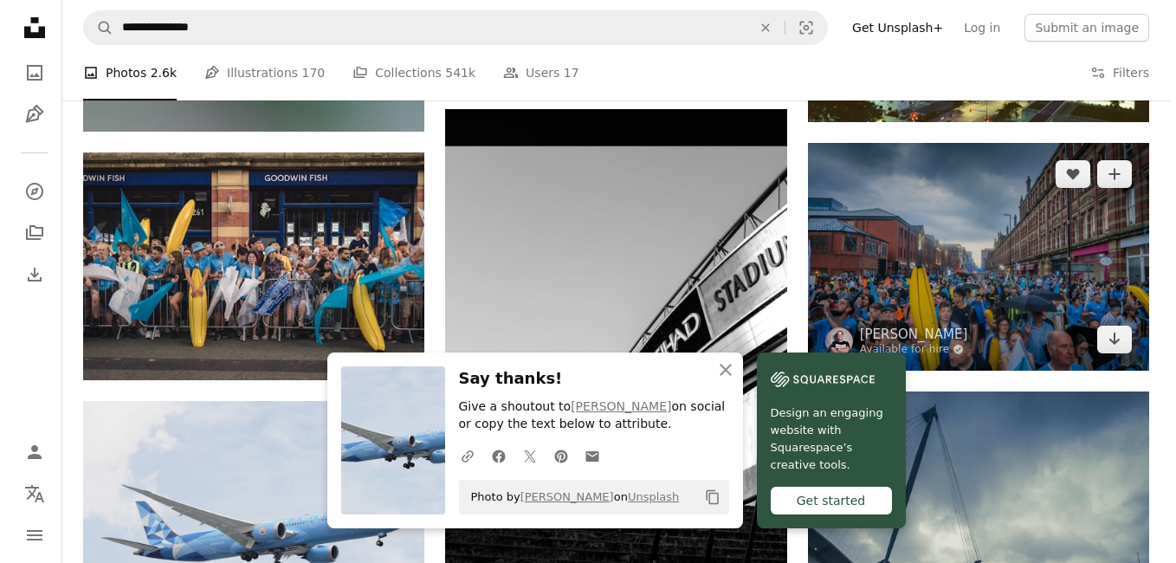
scroll to position [1299, 0]
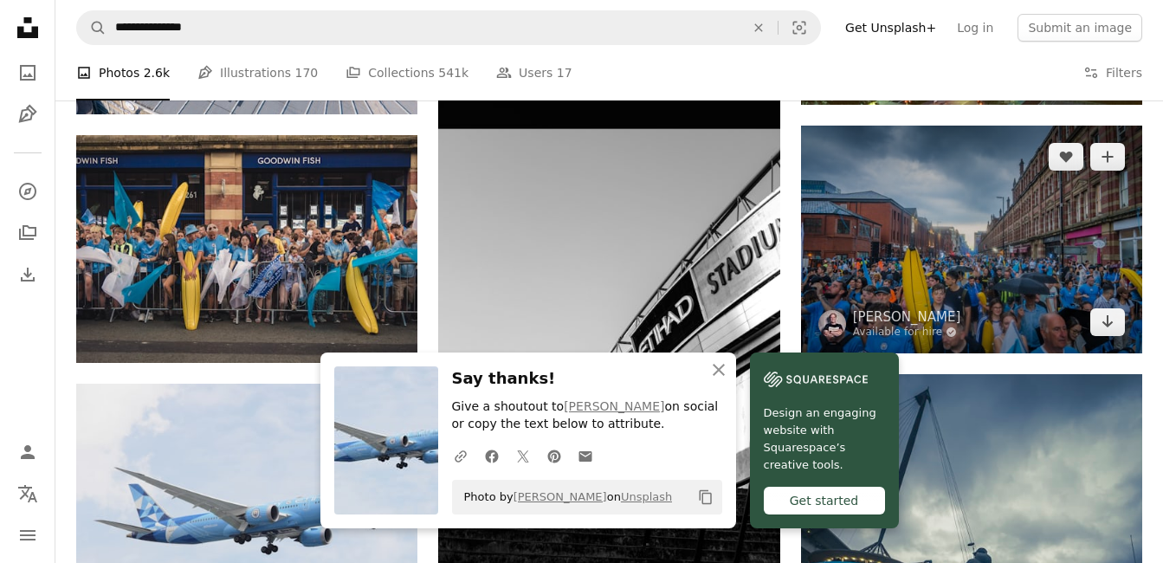
click at [960, 294] on img at bounding box center [971, 240] width 341 height 228
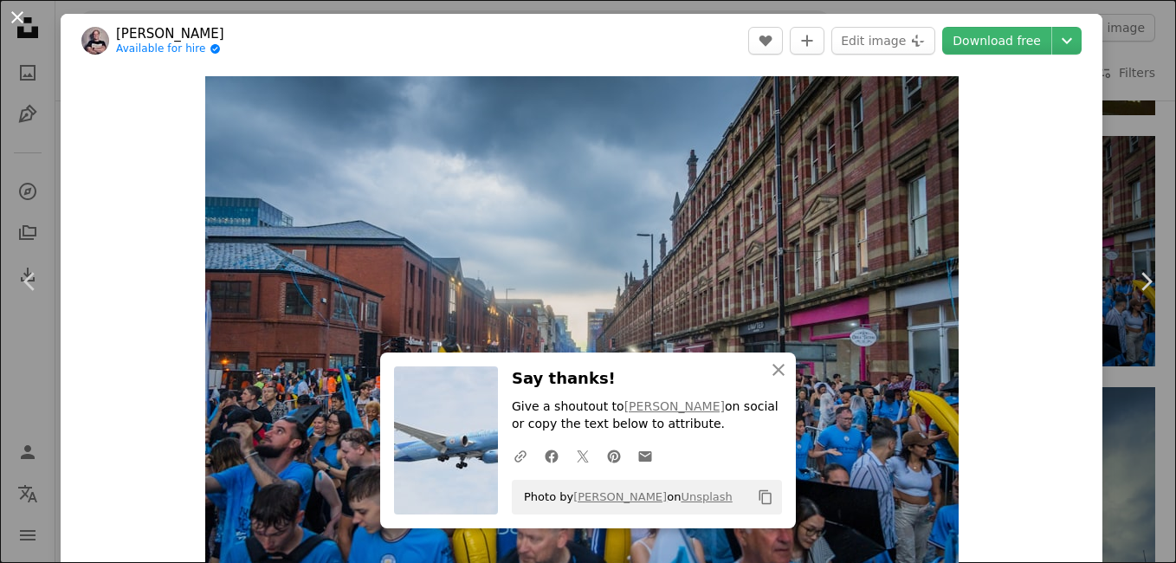
click at [22, 19] on button "An X shape" at bounding box center [17, 17] width 21 height 21
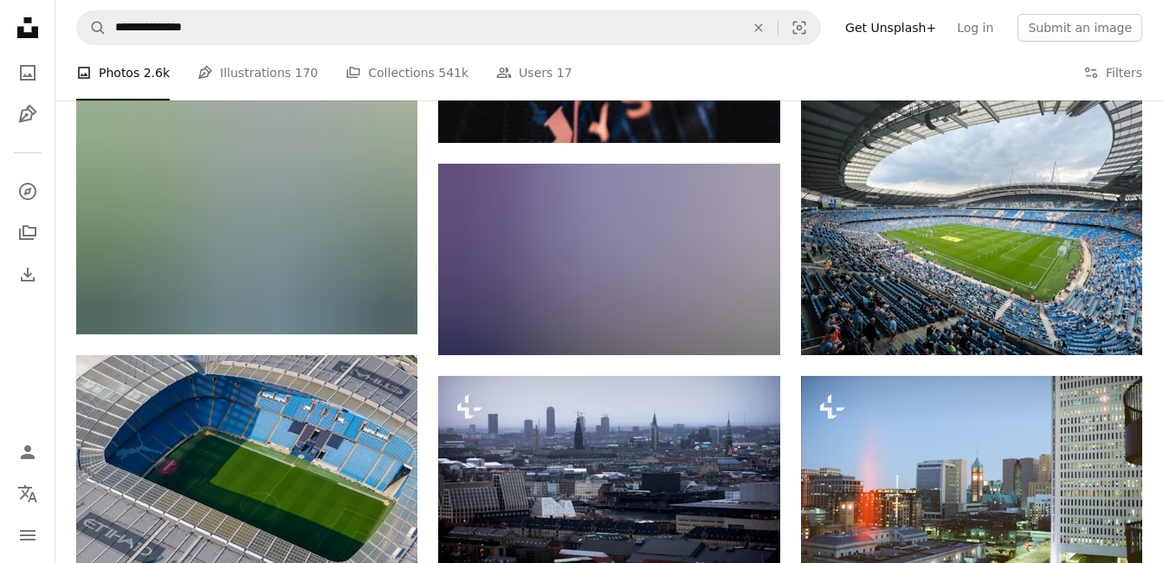
scroll to position [779, 0]
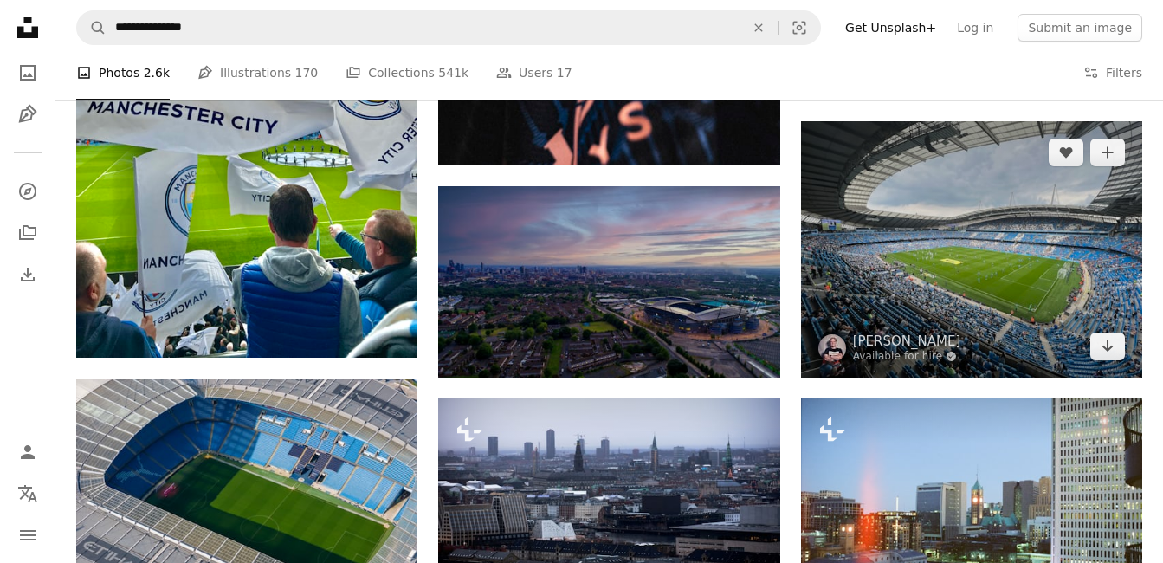
click at [980, 266] on img at bounding box center [971, 249] width 341 height 256
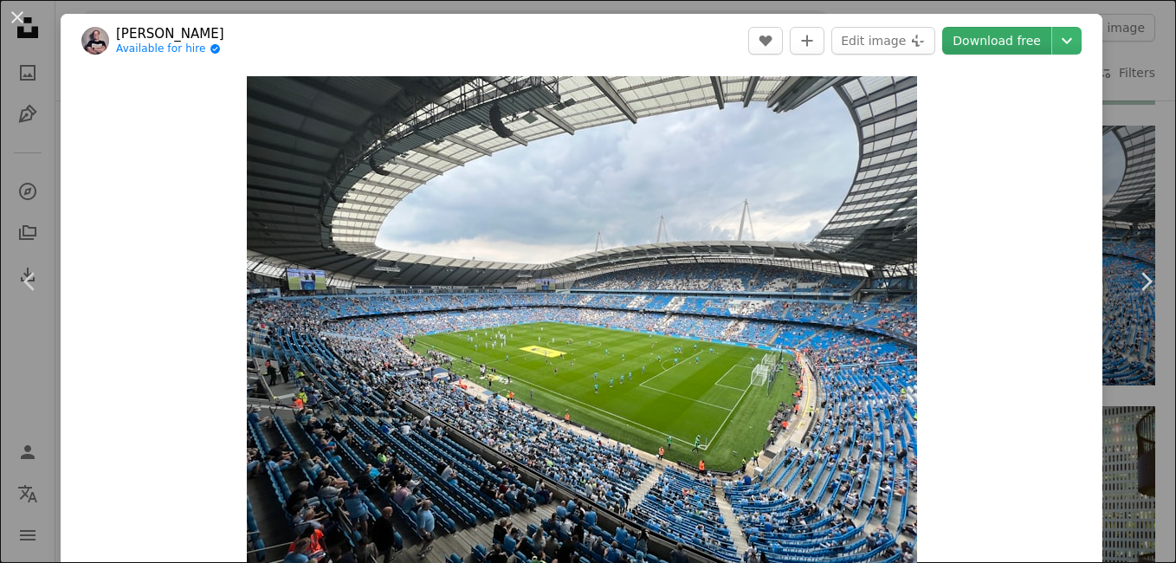
click at [966, 42] on link "Download free" at bounding box center [996, 41] width 109 height 28
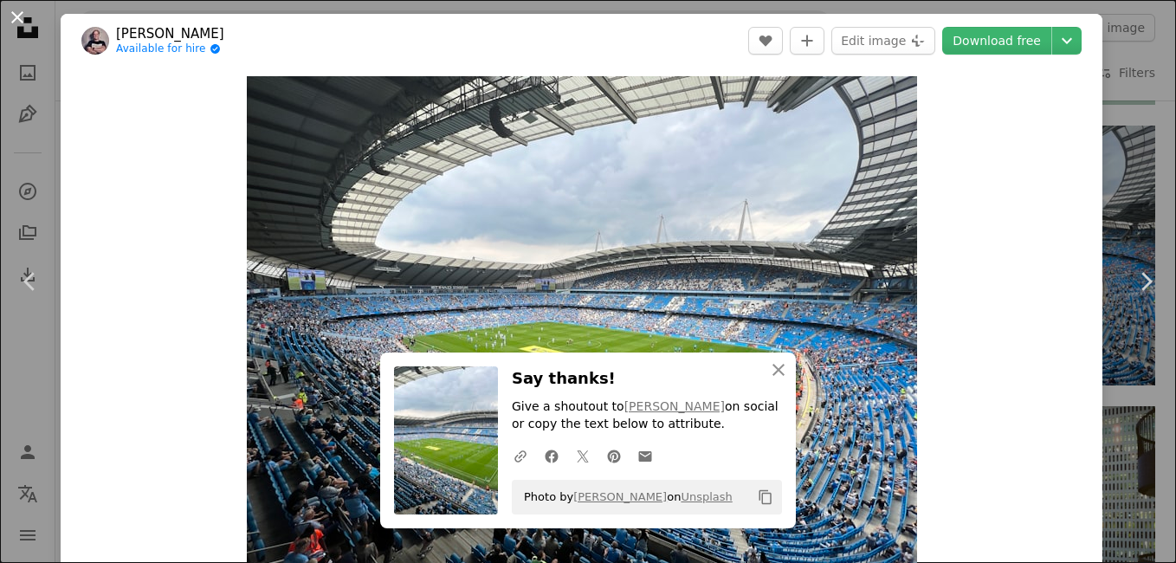
click at [21, 17] on button "An X shape" at bounding box center [17, 17] width 21 height 21
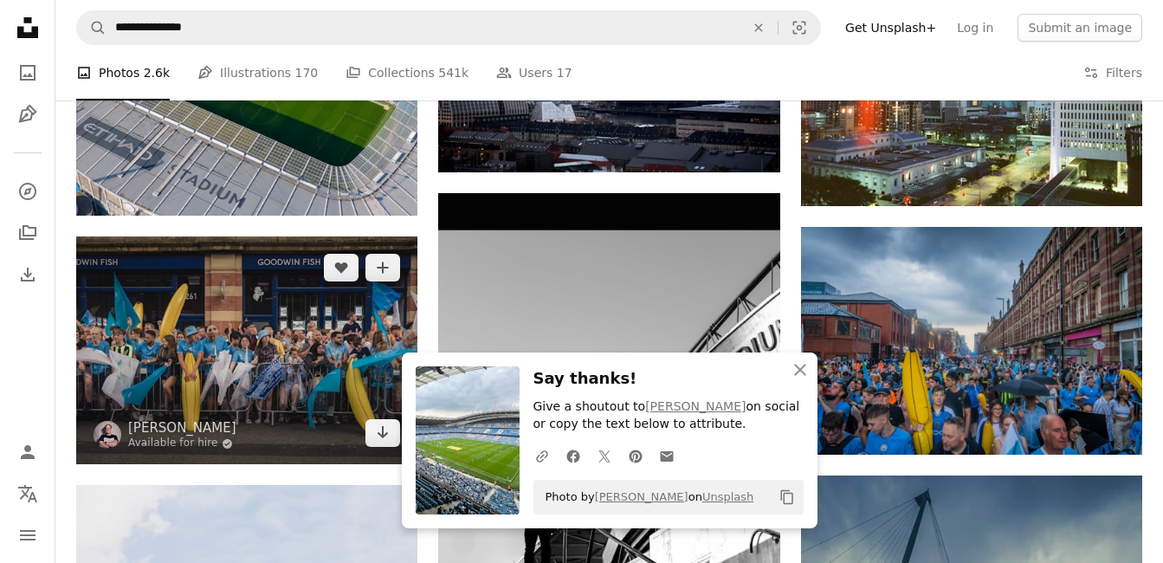
scroll to position [1212, 0]
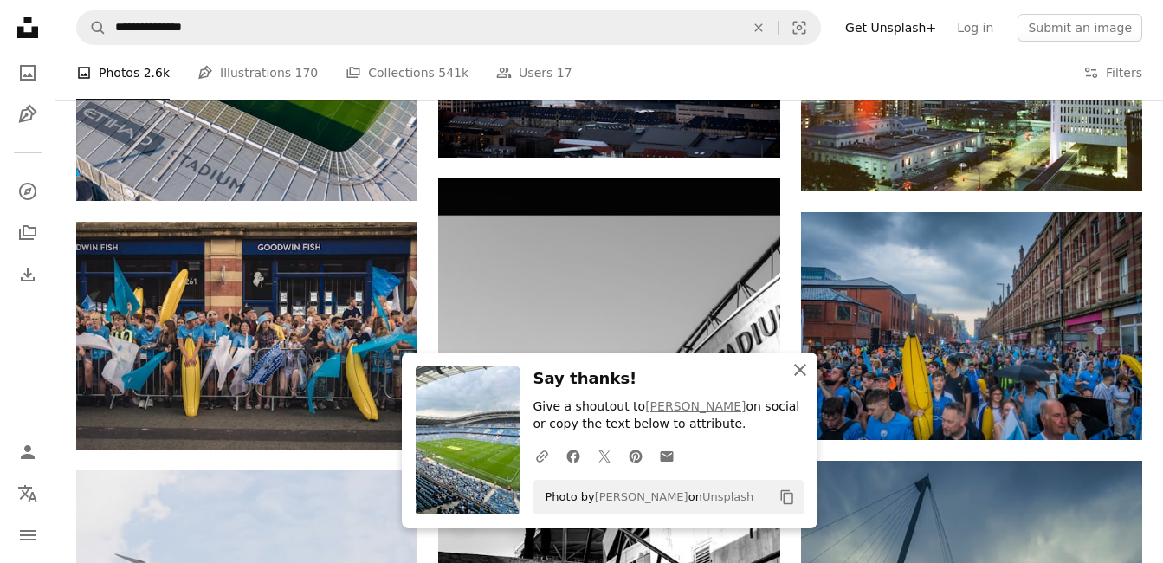
drag, startPoint x: 798, startPoint y: 370, endPoint x: 744, endPoint y: 363, distance: 54.1
click at [798, 370] on icon "An X shape" at bounding box center [800, 369] width 21 height 21
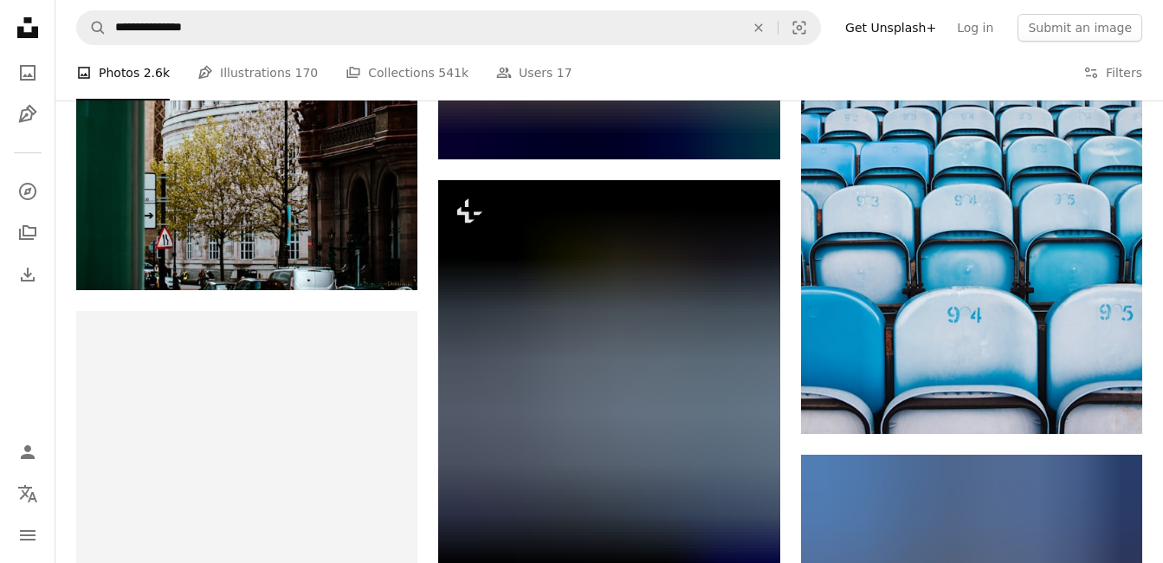
scroll to position [3637, 0]
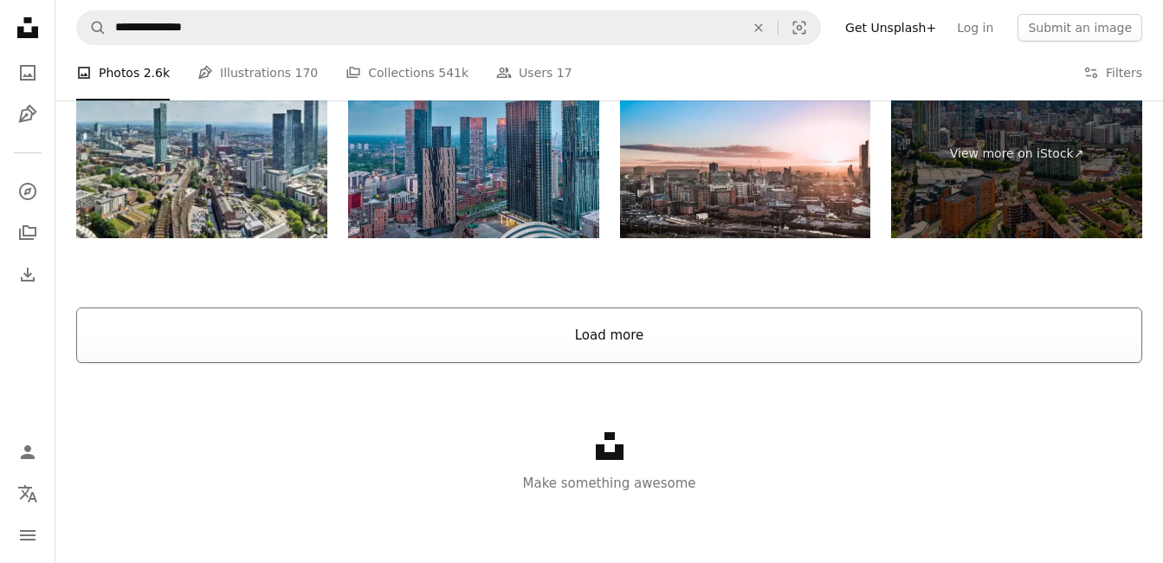
click at [585, 334] on button "Load more" at bounding box center [609, 334] width 1066 height 55
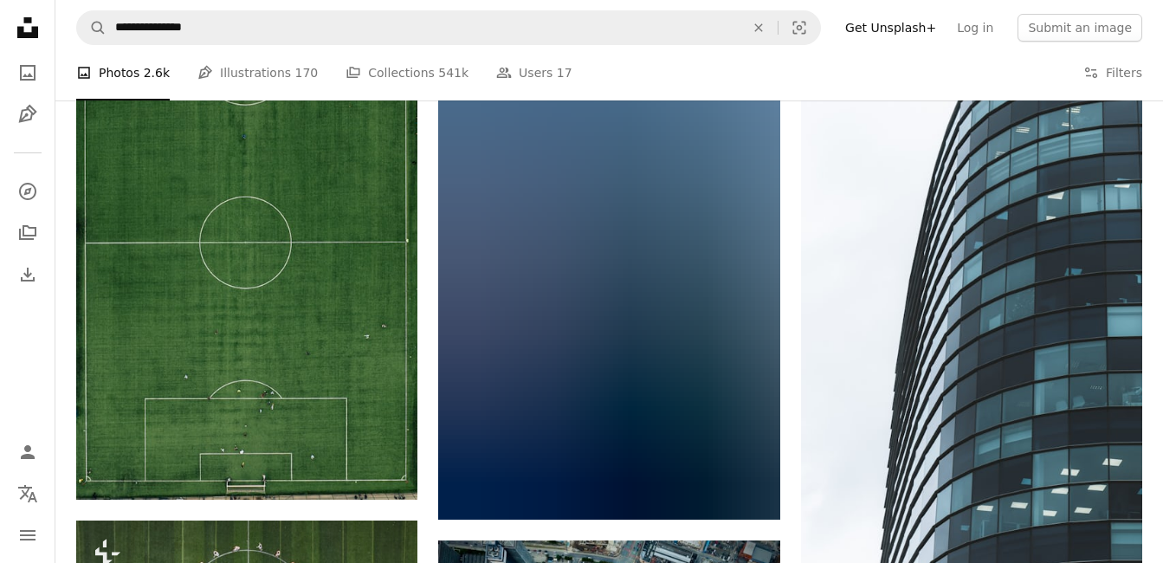
scroll to position [11263, 0]
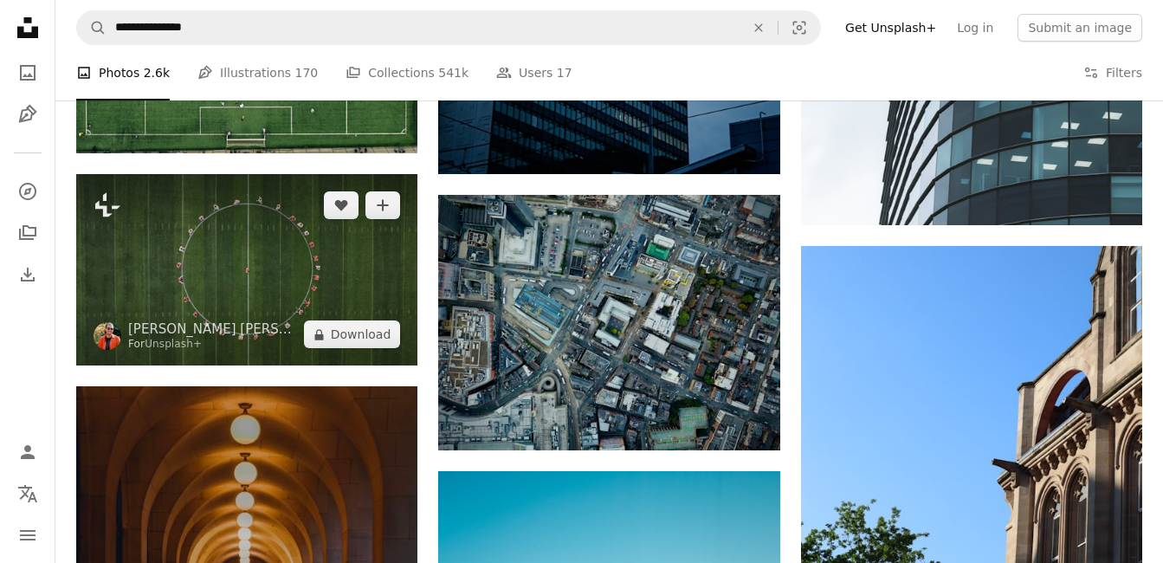
click at [226, 288] on img at bounding box center [246, 270] width 341 height 192
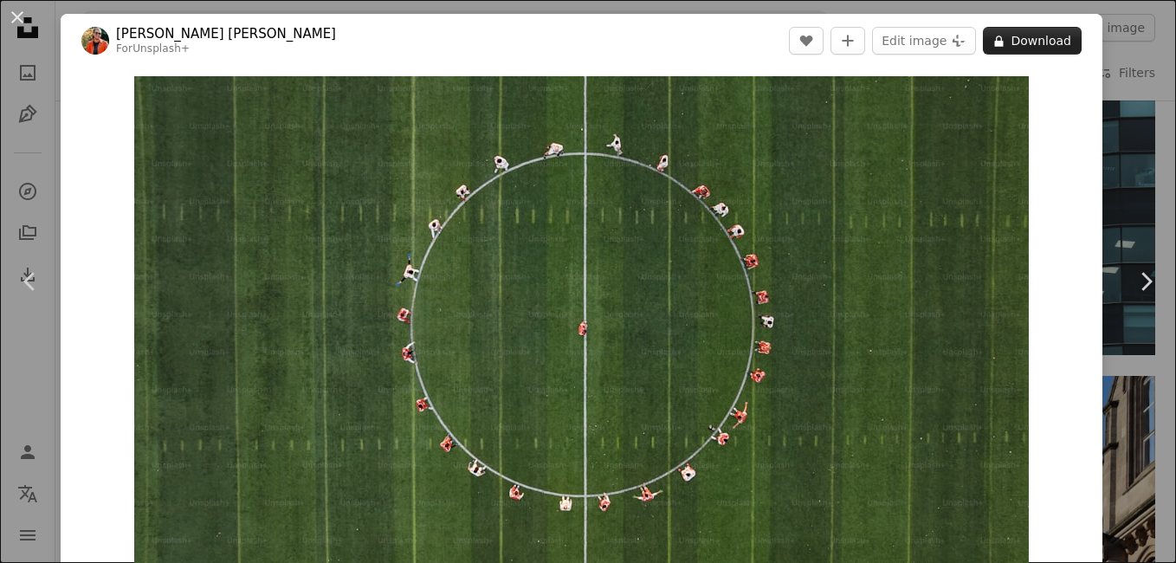
click at [1022, 48] on button "A lock Download" at bounding box center [1032, 41] width 99 height 28
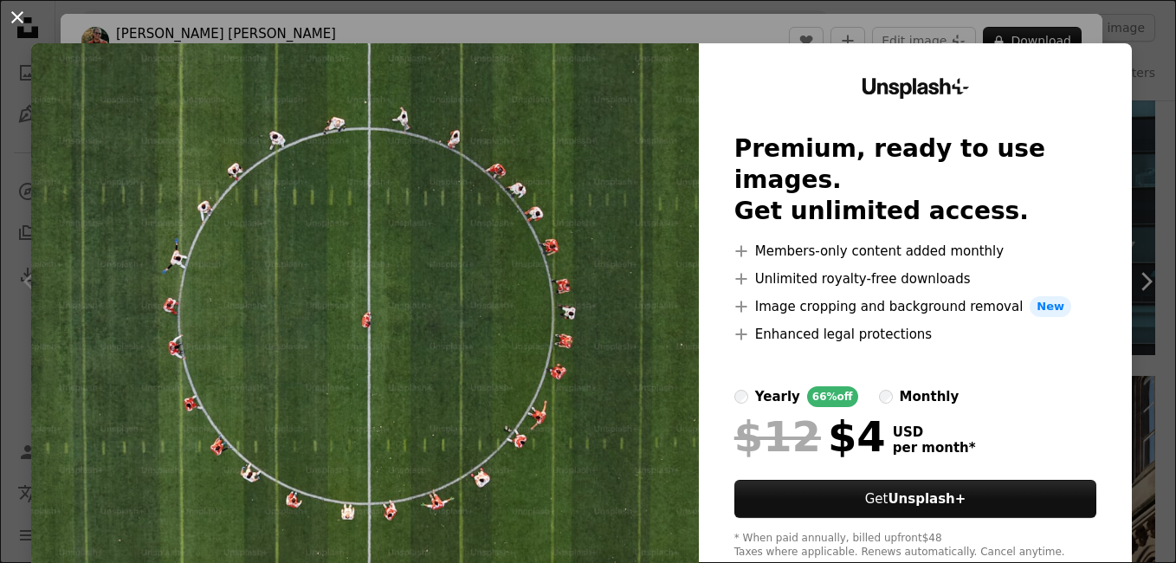
click at [18, 17] on button "An X shape" at bounding box center [17, 17] width 21 height 21
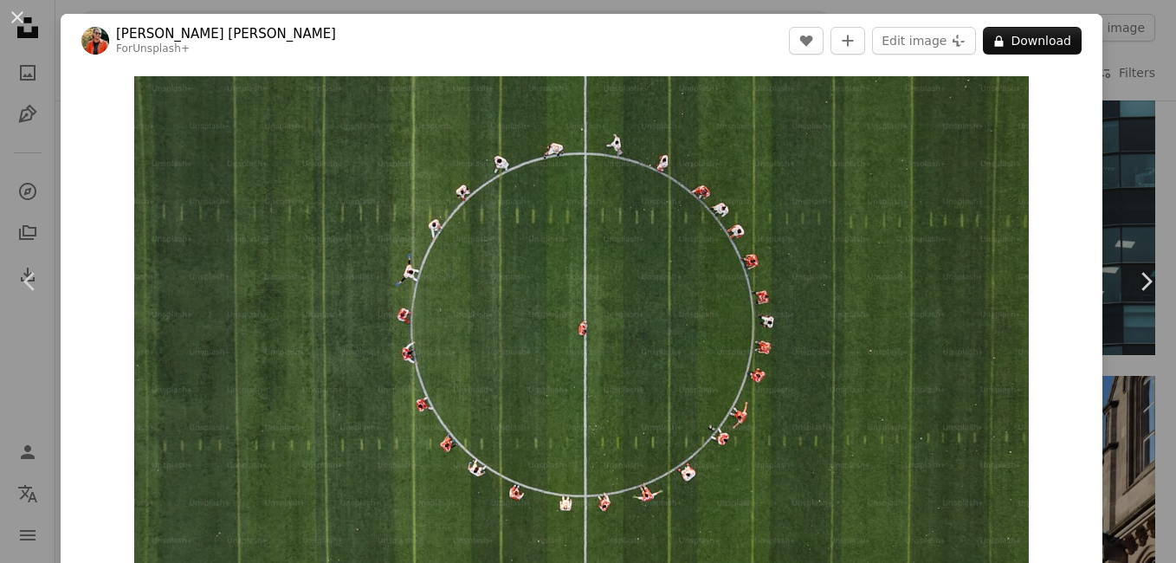
click at [1112, 188] on div "An X shape Chevron left Chevron right [PERSON_NAME] [PERSON_NAME] For Unsplash+…" at bounding box center [588, 281] width 1176 height 563
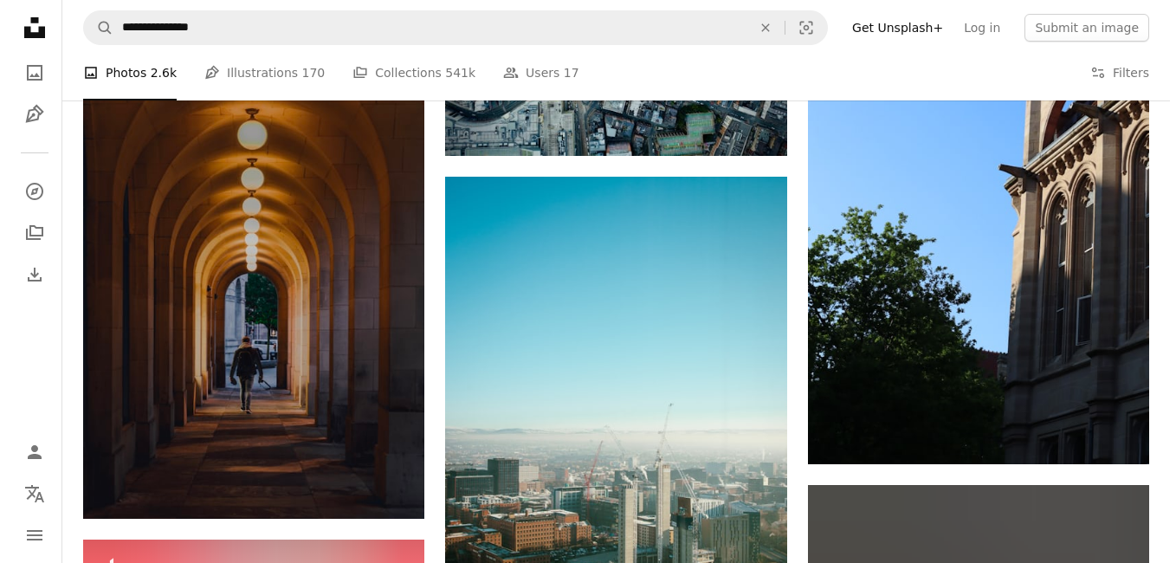
scroll to position [11263, 0]
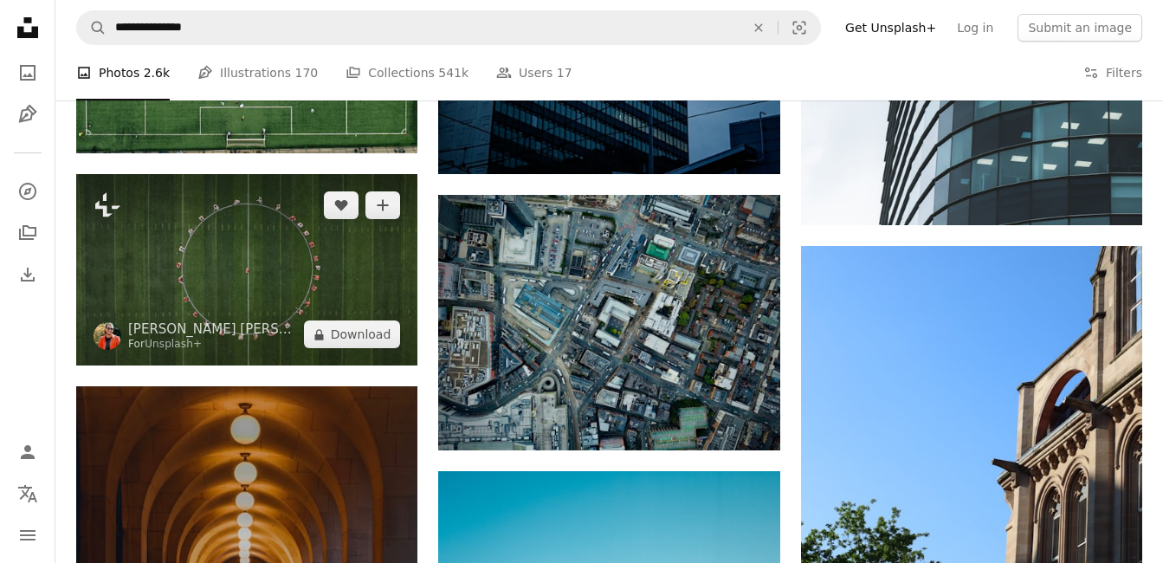
click at [281, 281] on img at bounding box center [246, 270] width 341 height 192
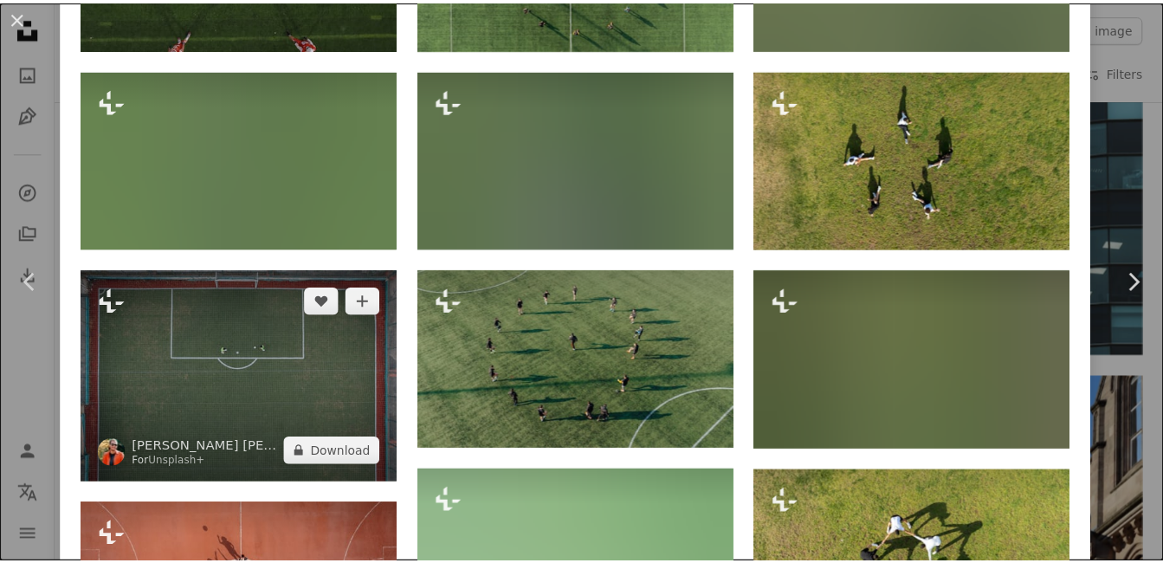
scroll to position [1732, 0]
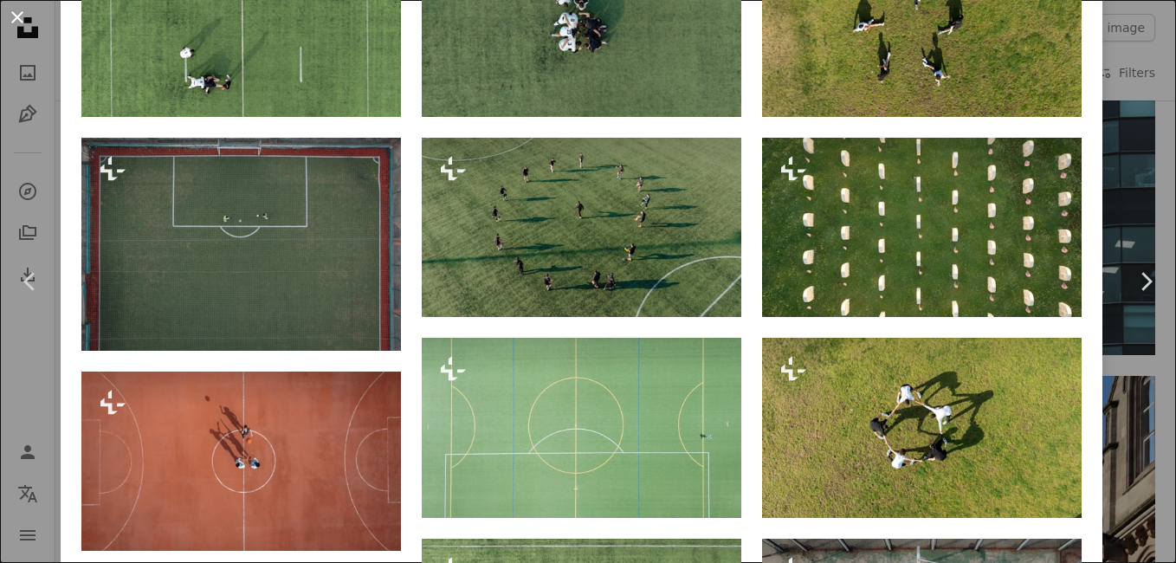
click at [22, 23] on button "An X shape" at bounding box center [17, 17] width 21 height 21
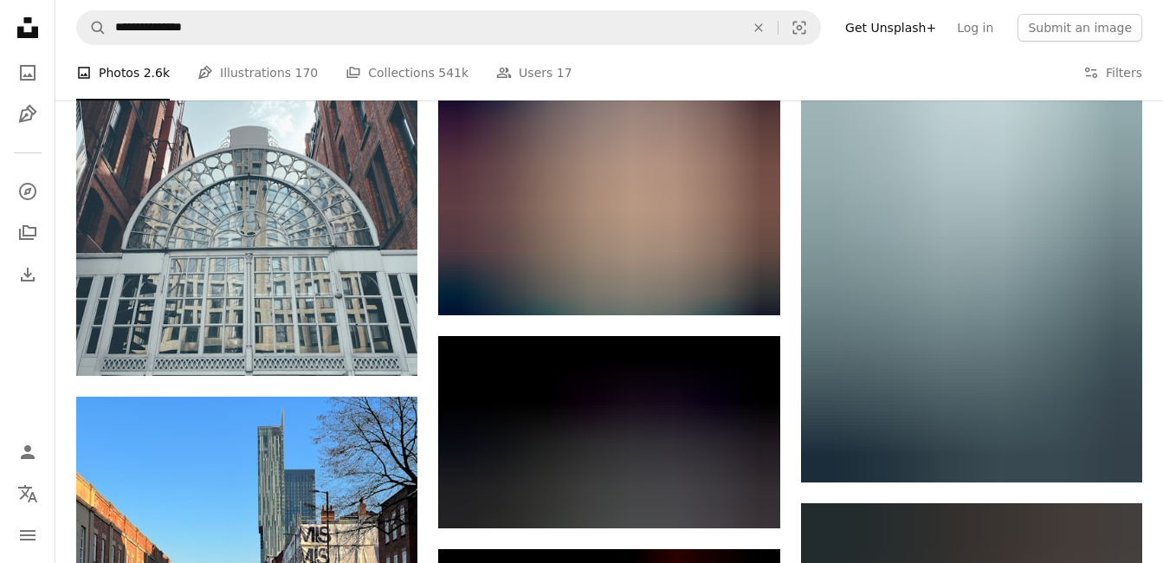
scroll to position [15073, 0]
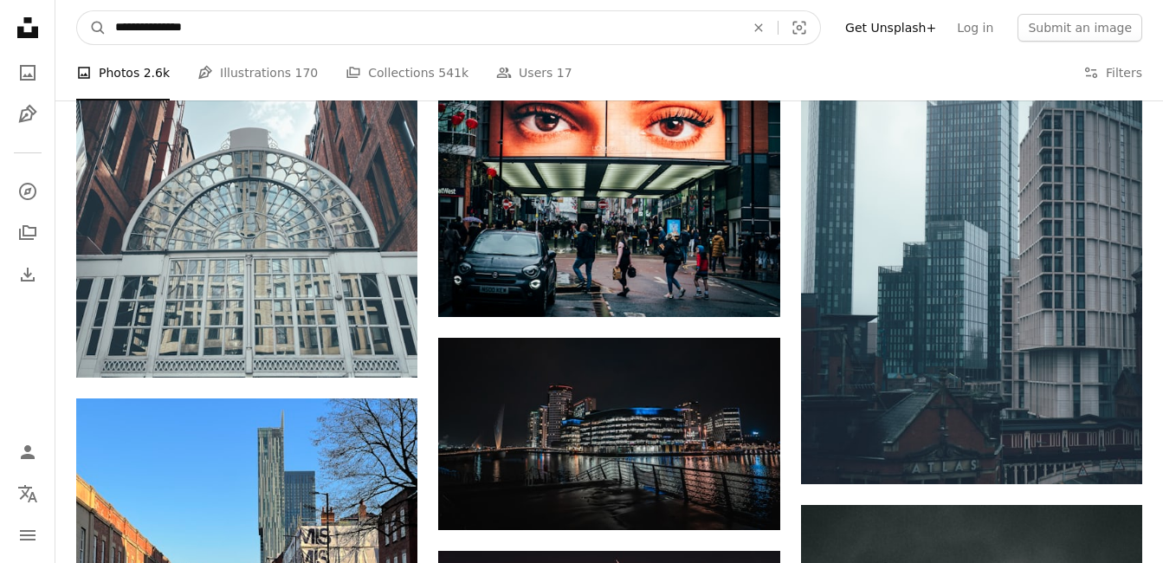
drag, startPoint x: 234, startPoint y: 25, endPoint x: -3, endPoint y: -16, distance: 240.7
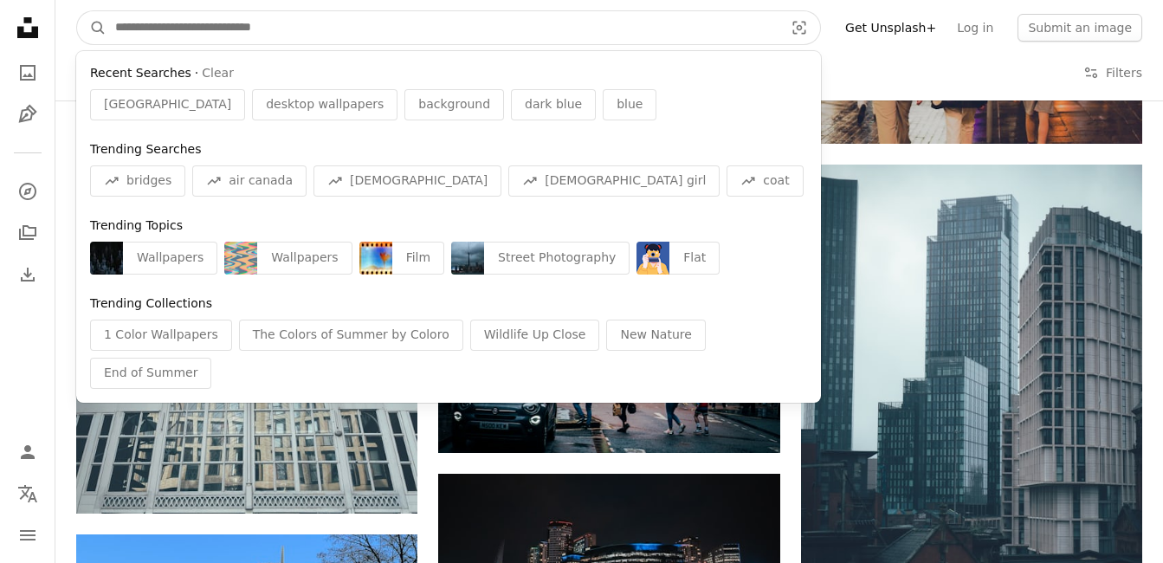
click at [712, 25] on input "Find visuals sitewide" at bounding box center [443, 27] width 672 height 33
click at [77, 11] on button "A magnifying glass" at bounding box center [91, 27] width 29 height 33
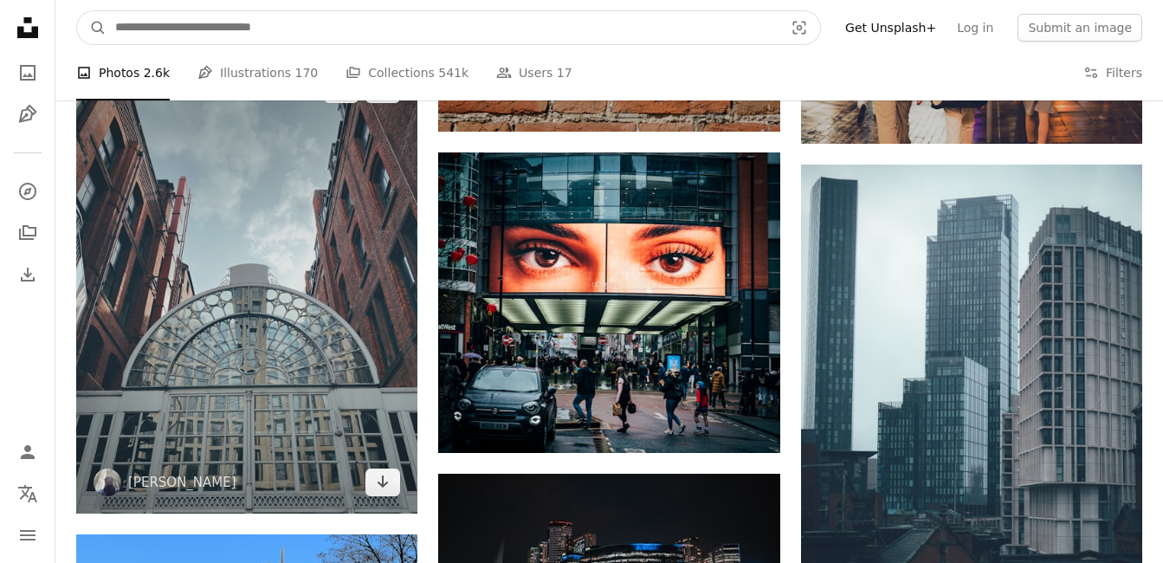
click at [77, 11] on button "A magnifying glass" at bounding box center [91, 27] width 29 height 33
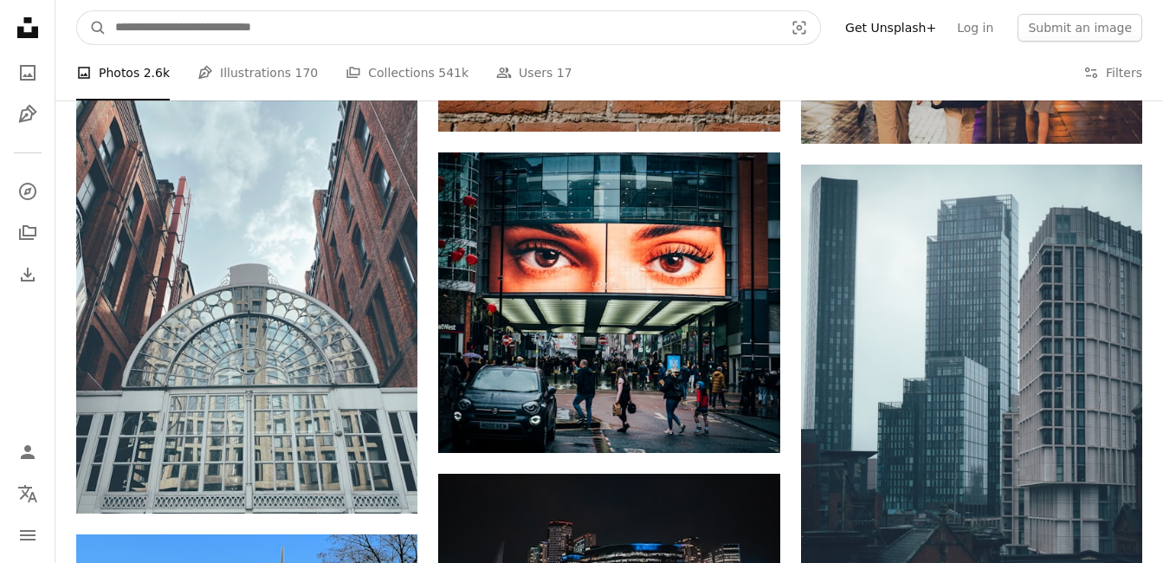
click at [184, 20] on input "Find visuals sitewide" at bounding box center [443, 27] width 672 height 33
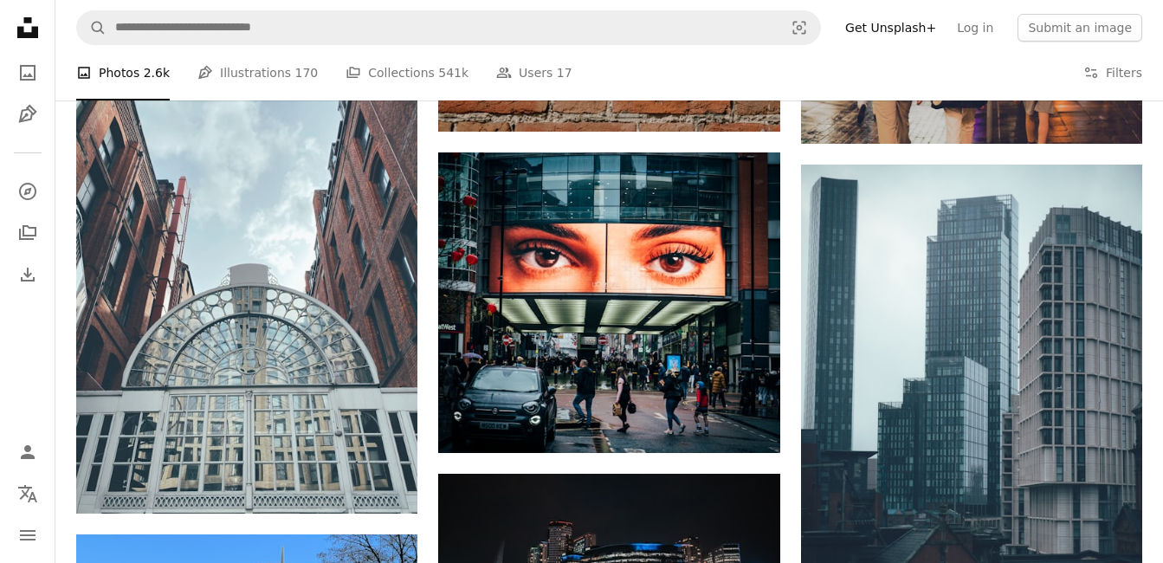
click at [139, 75] on li "A photo Photos 2.6k" at bounding box center [123, 72] width 94 height 55
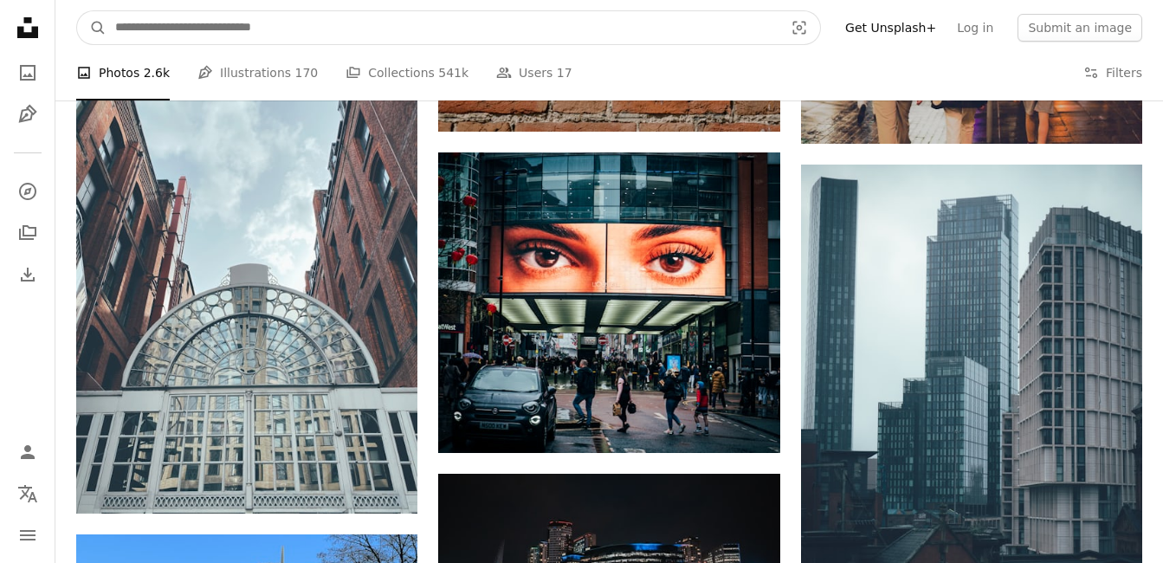
click at [178, 22] on input "Find visuals sitewide" at bounding box center [443, 27] width 672 height 33
type input "****"
click at [77, 11] on button "A magnifying glass" at bounding box center [91, 27] width 29 height 33
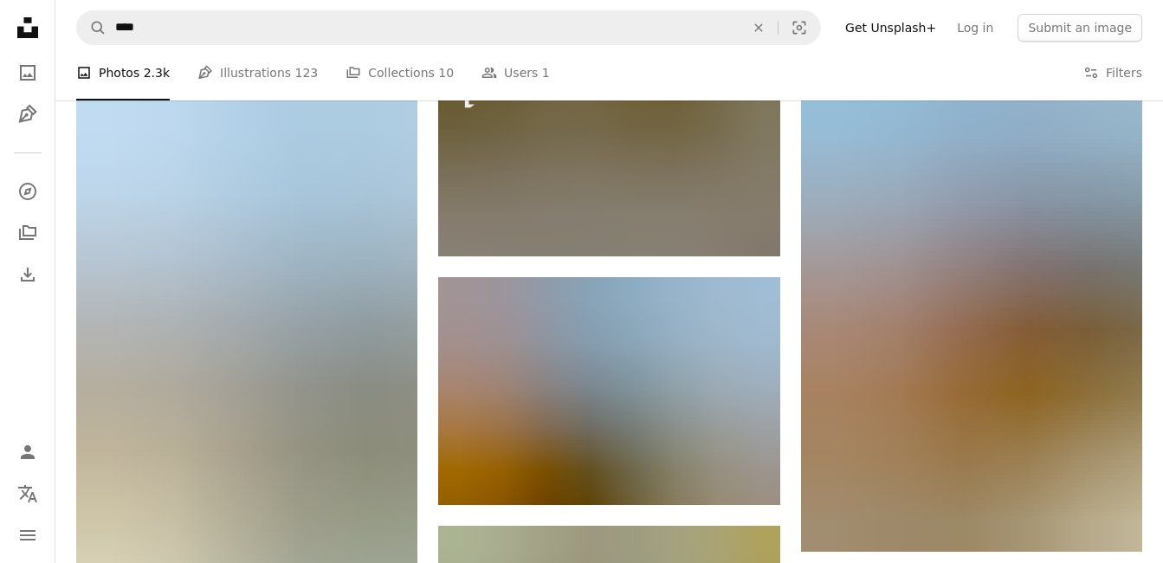
scroll to position [866, 0]
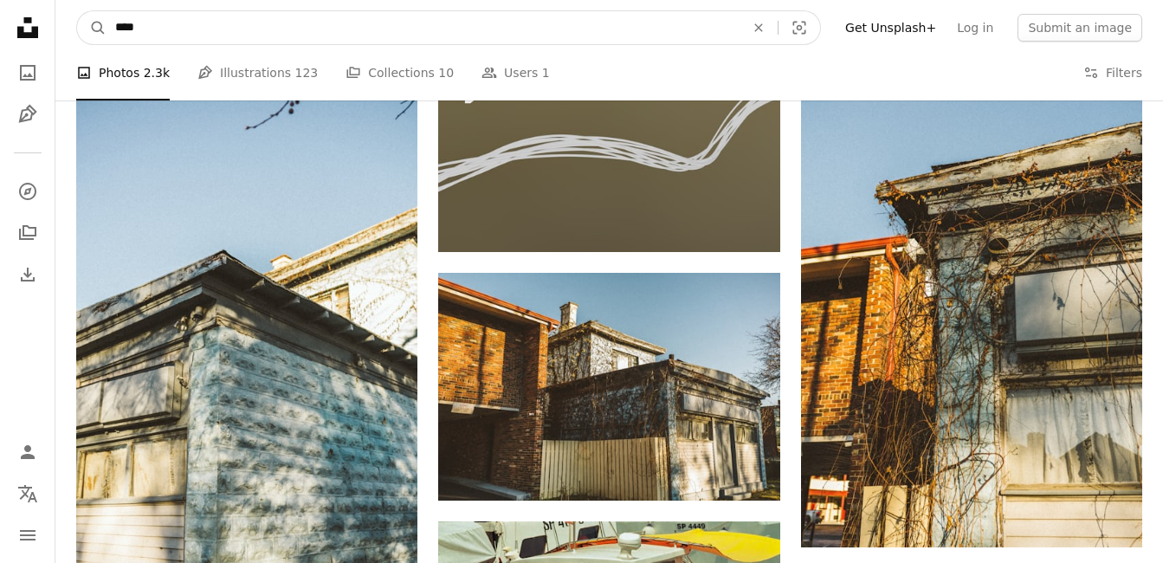
drag, startPoint x: 119, startPoint y: 28, endPoint x: 171, endPoint y: 74, distance: 70.5
click at [119, 29] on input "****" at bounding box center [423, 27] width 633 height 33
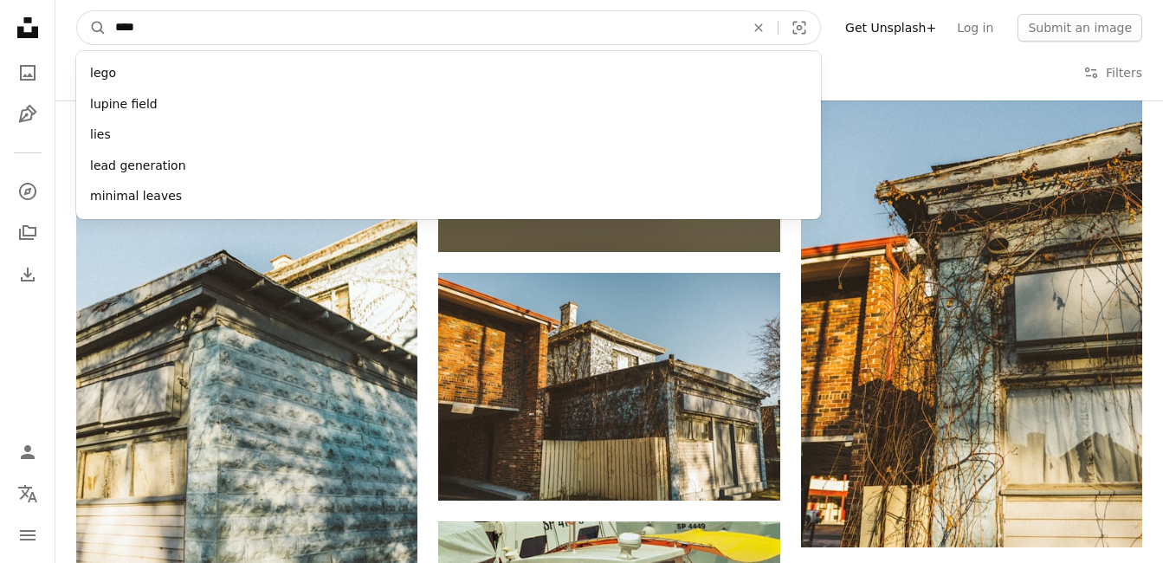
type input "****"
click at [77, 11] on button "A magnifying glass" at bounding box center [91, 27] width 29 height 33
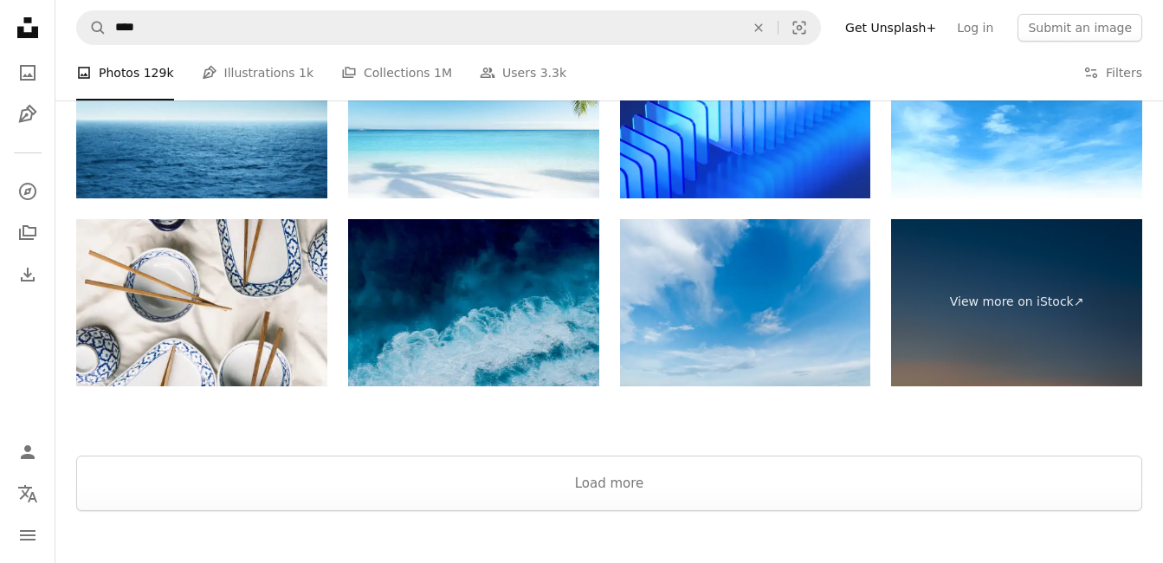
scroll to position [3318, 0]
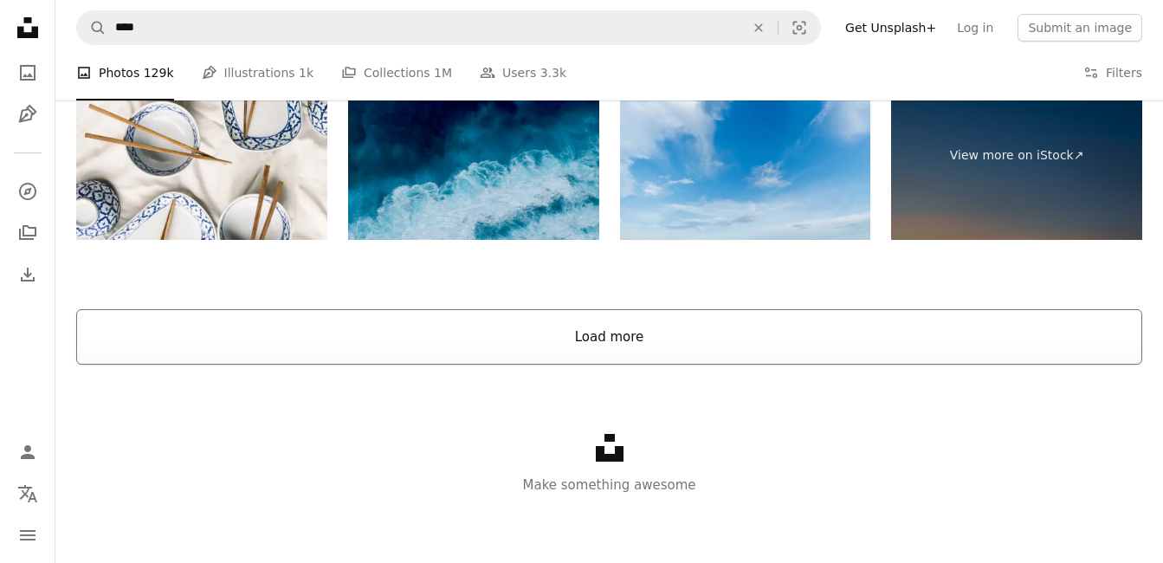
click at [630, 339] on button "Load more" at bounding box center [609, 336] width 1066 height 55
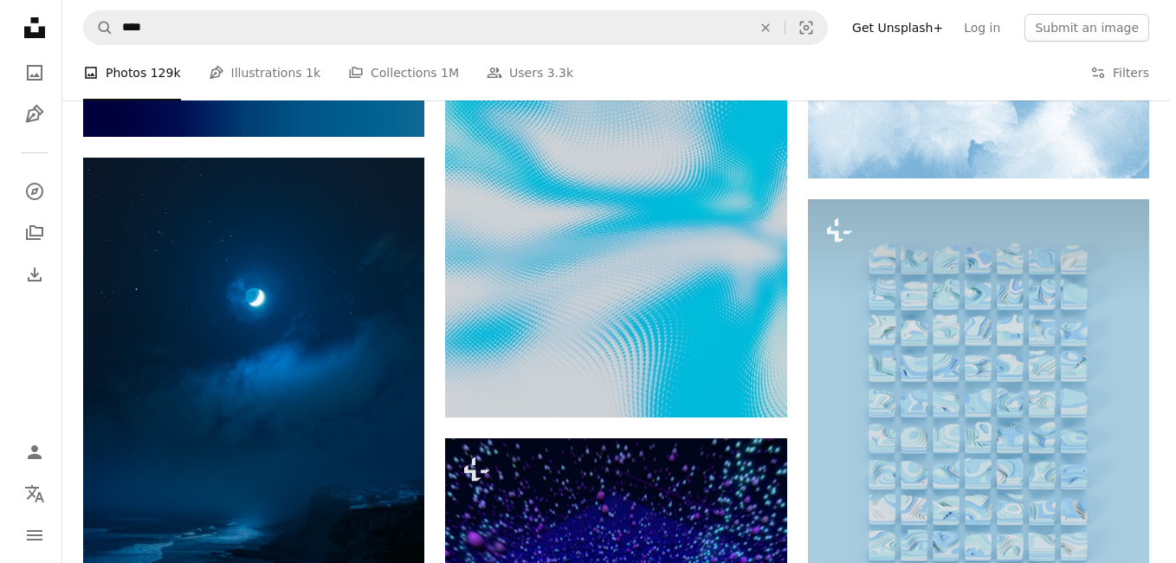
scroll to position [9727, 0]
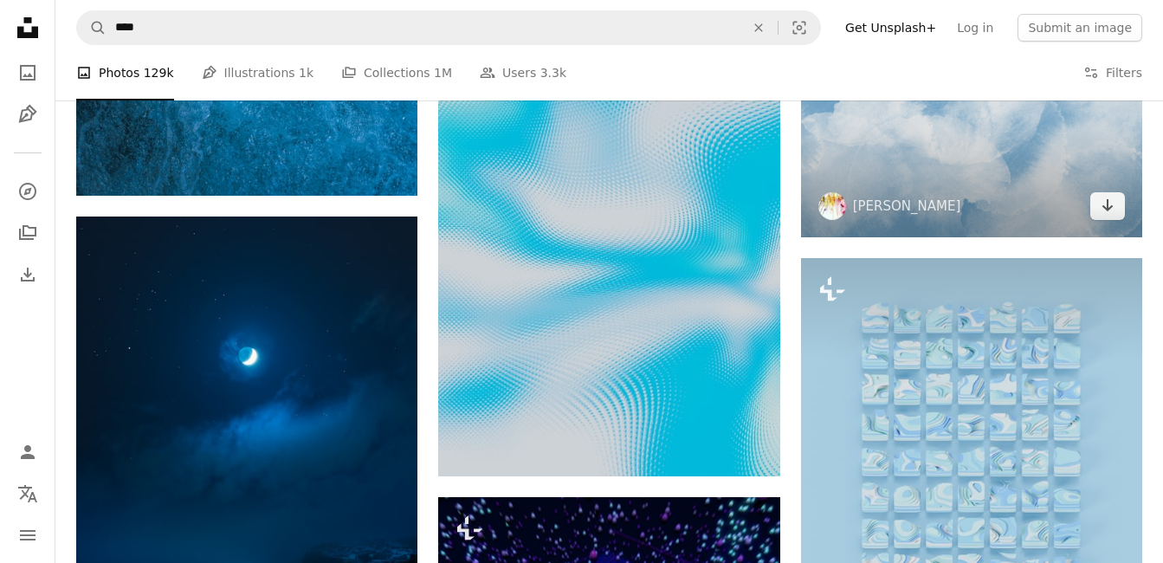
click at [876, 214] on span "[PERSON_NAME]" at bounding box center [889, 206] width 143 height 28
click at [953, 148] on img at bounding box center [971, 109] width 341 height 256
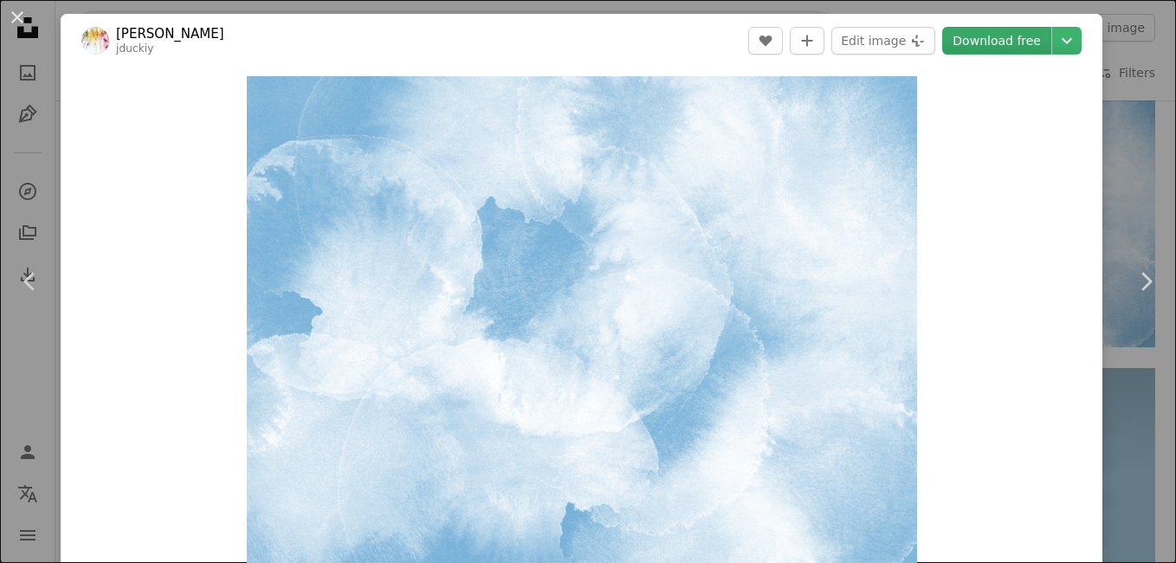
click at [971, 42] on link "Download free" at bounding box center [996, 41] width 109 height 28
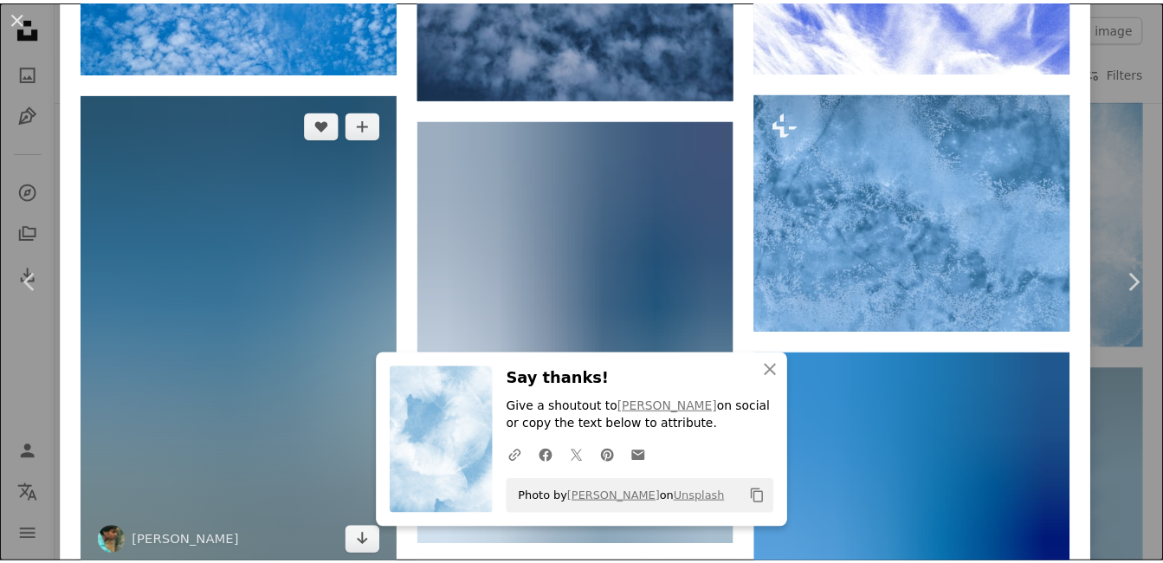
scroll to position [1386, 0]
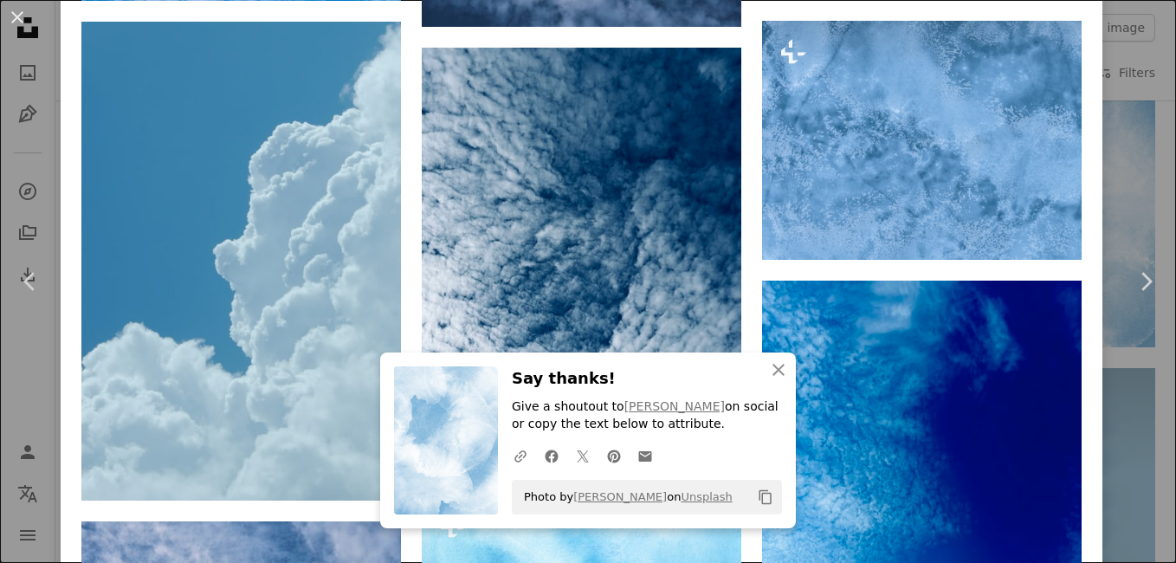
click at [19, 18] on button "An X shape" at bounding box center [17, 17] width 21 height 21
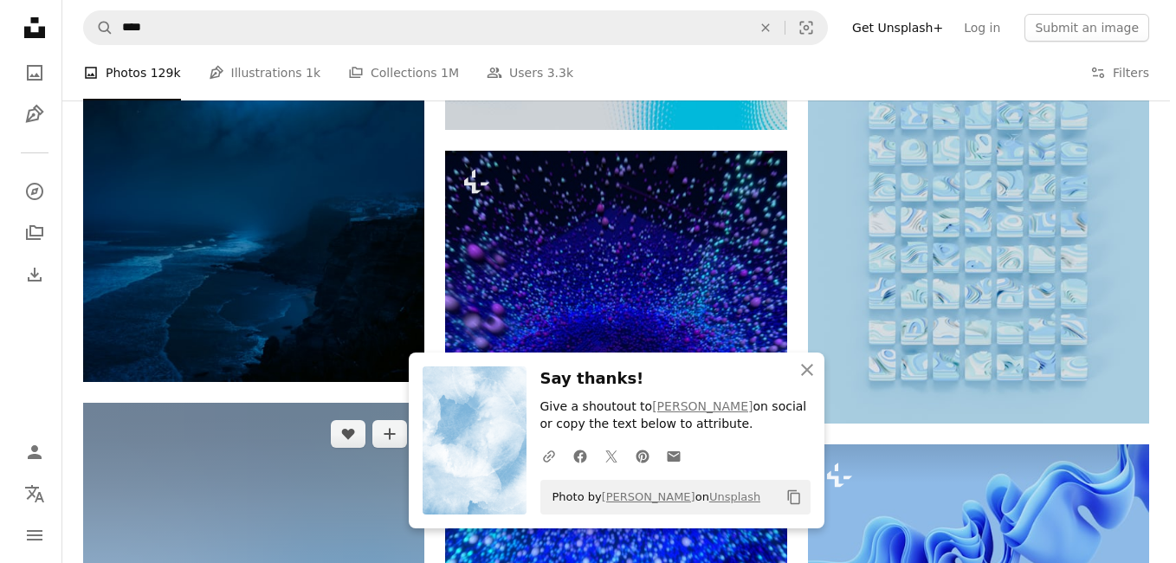
scroll to position [9986, 0]
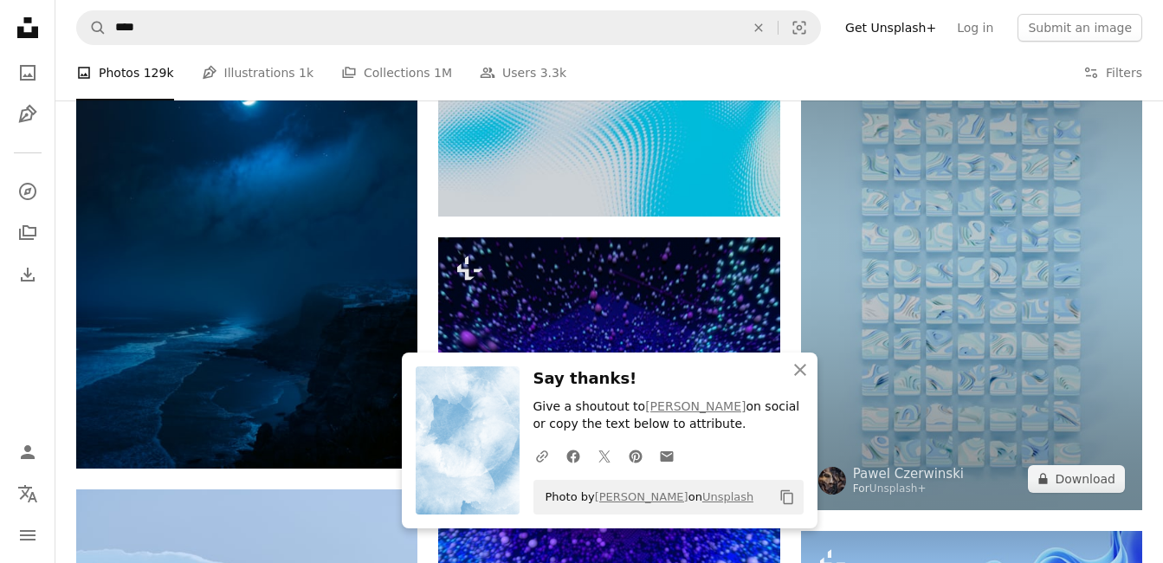
click at [876, 262] on img at bounding box center [971, 253] width 341 height 513
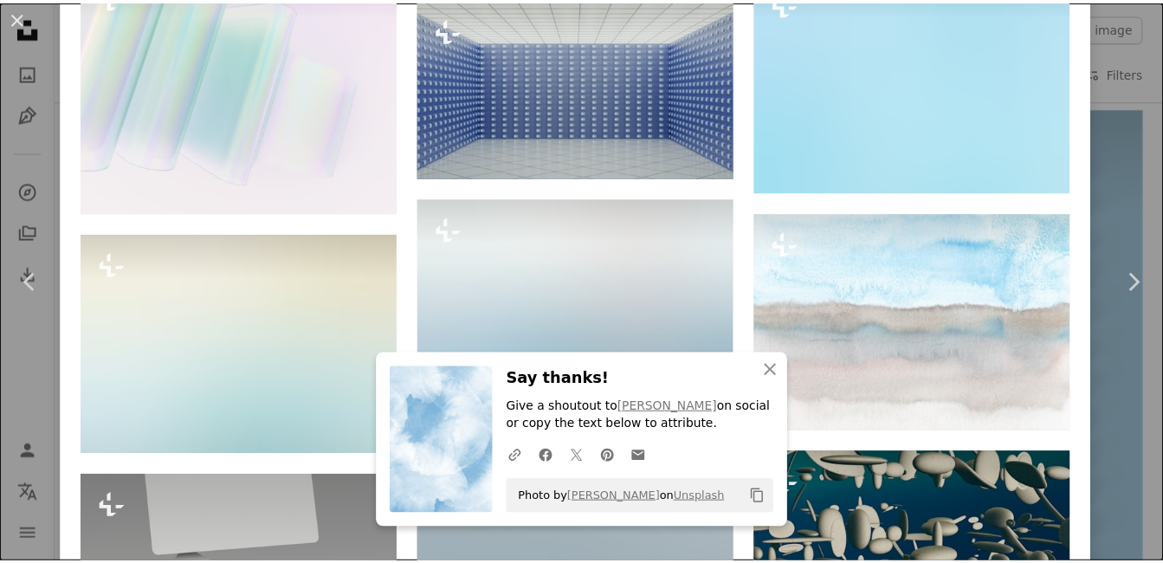
scroll to position [4244, 0]
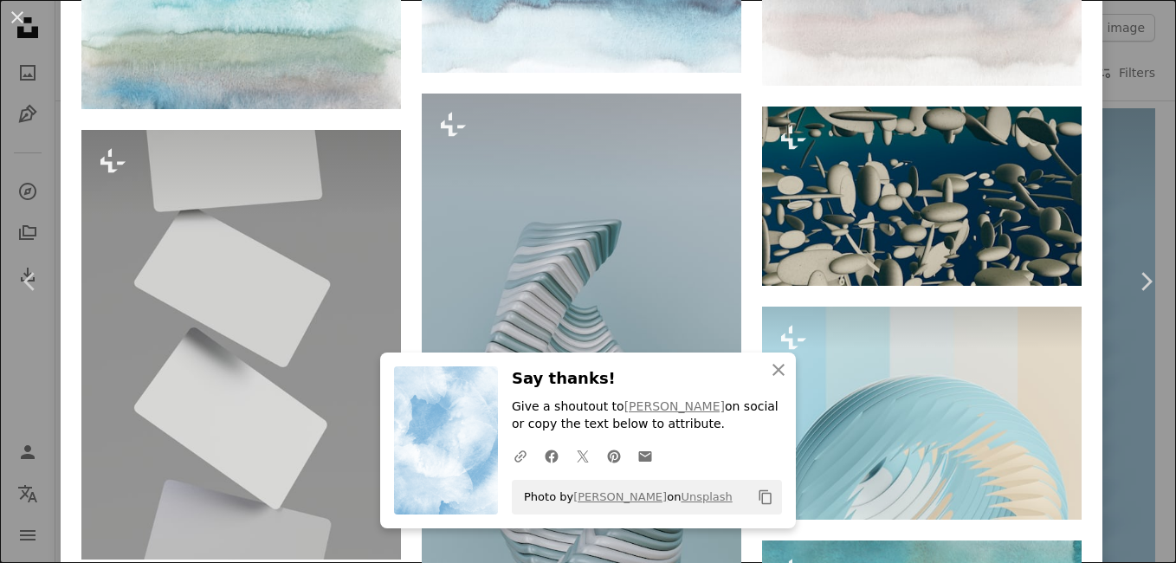
drag, startPoint x: 23, startPoint y: 17, endPoint x: 142, endPoint y: 80, distance: 134.0
click at [23, 18] on button "An X shape" at bounding box center [17, 17] width 21 height 21
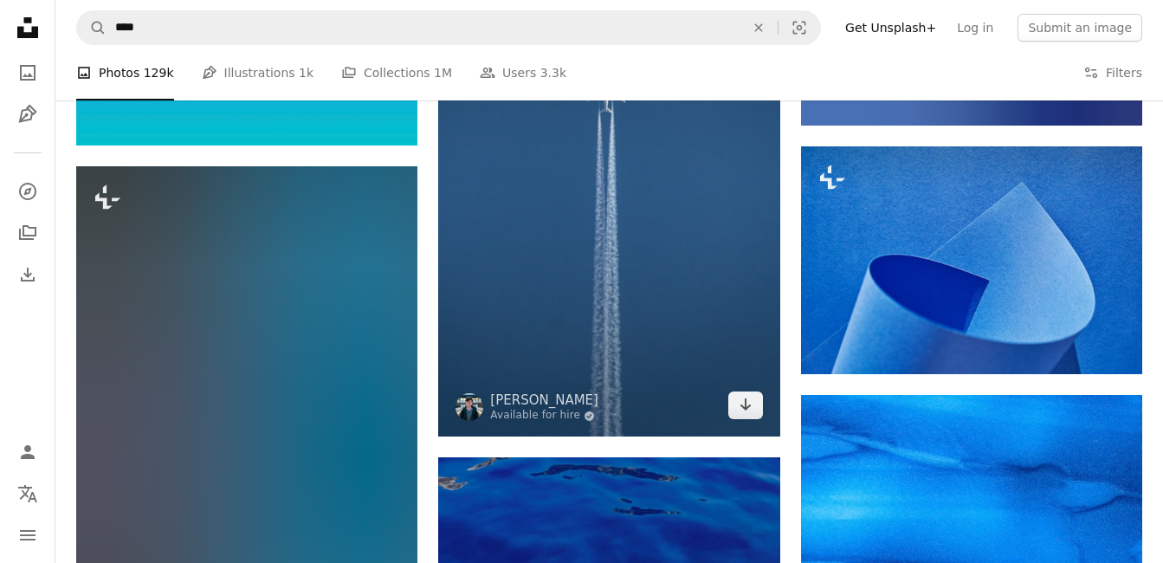
scroll to position [15269, 0]
